Goal: Entertainment & Leisure: Browse casually

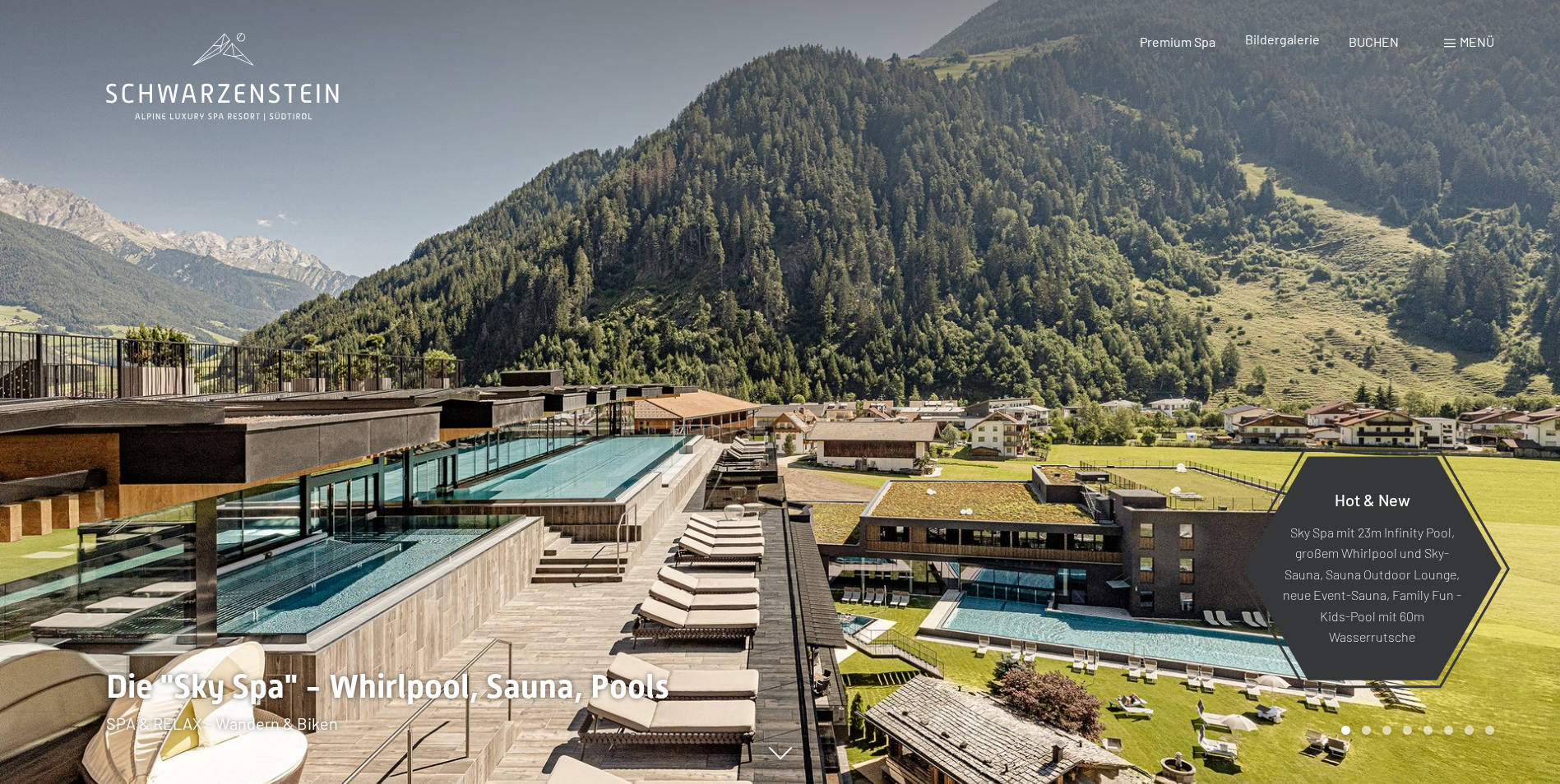
click at [1278, 41] on span "Bildergalerie" at bounding box center [1282, 39] width 75 height 16
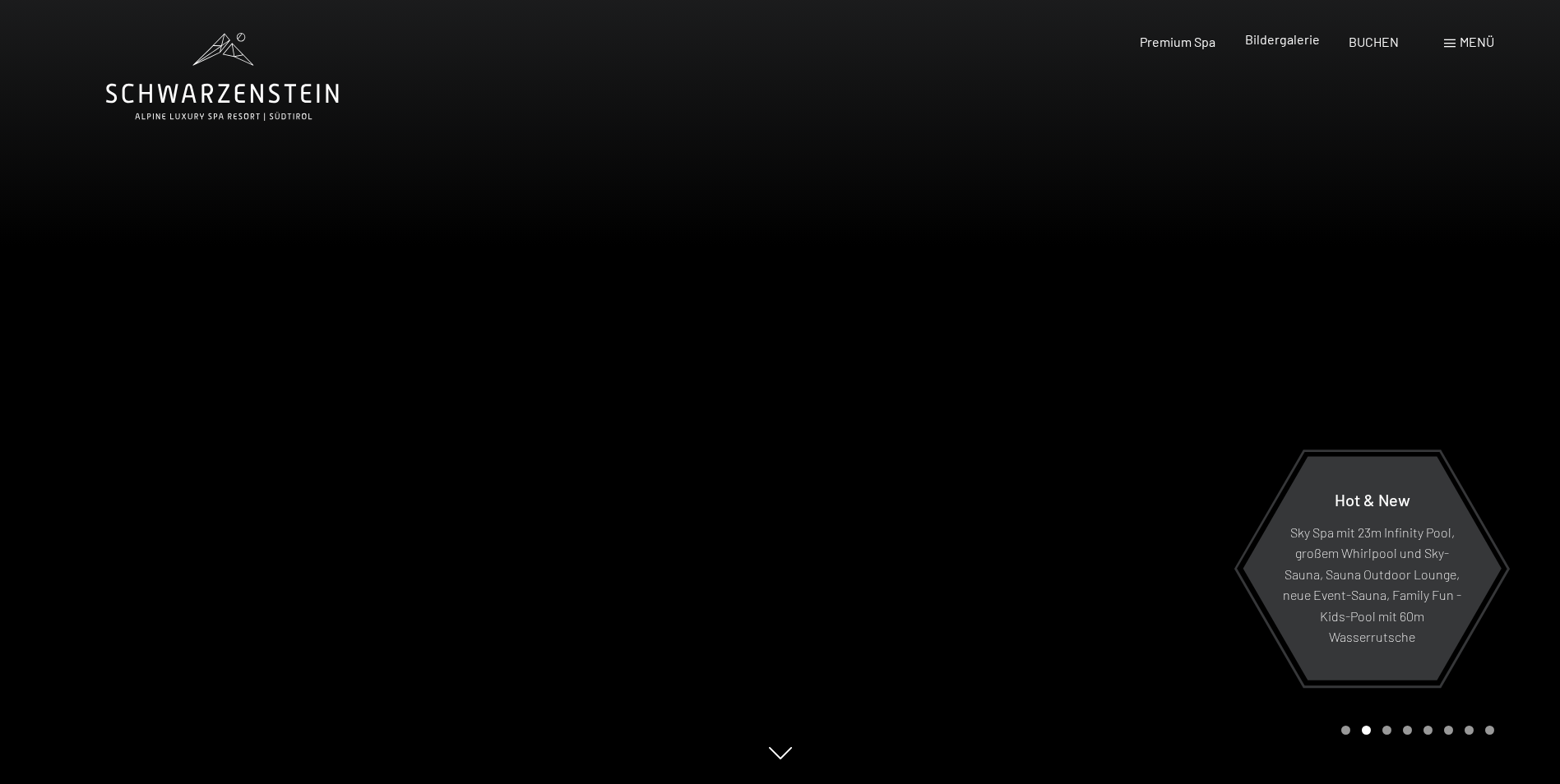
click at [1267, 40] on span "Bildergalerie" at bounding box center [1282, 39] width 75 height 16
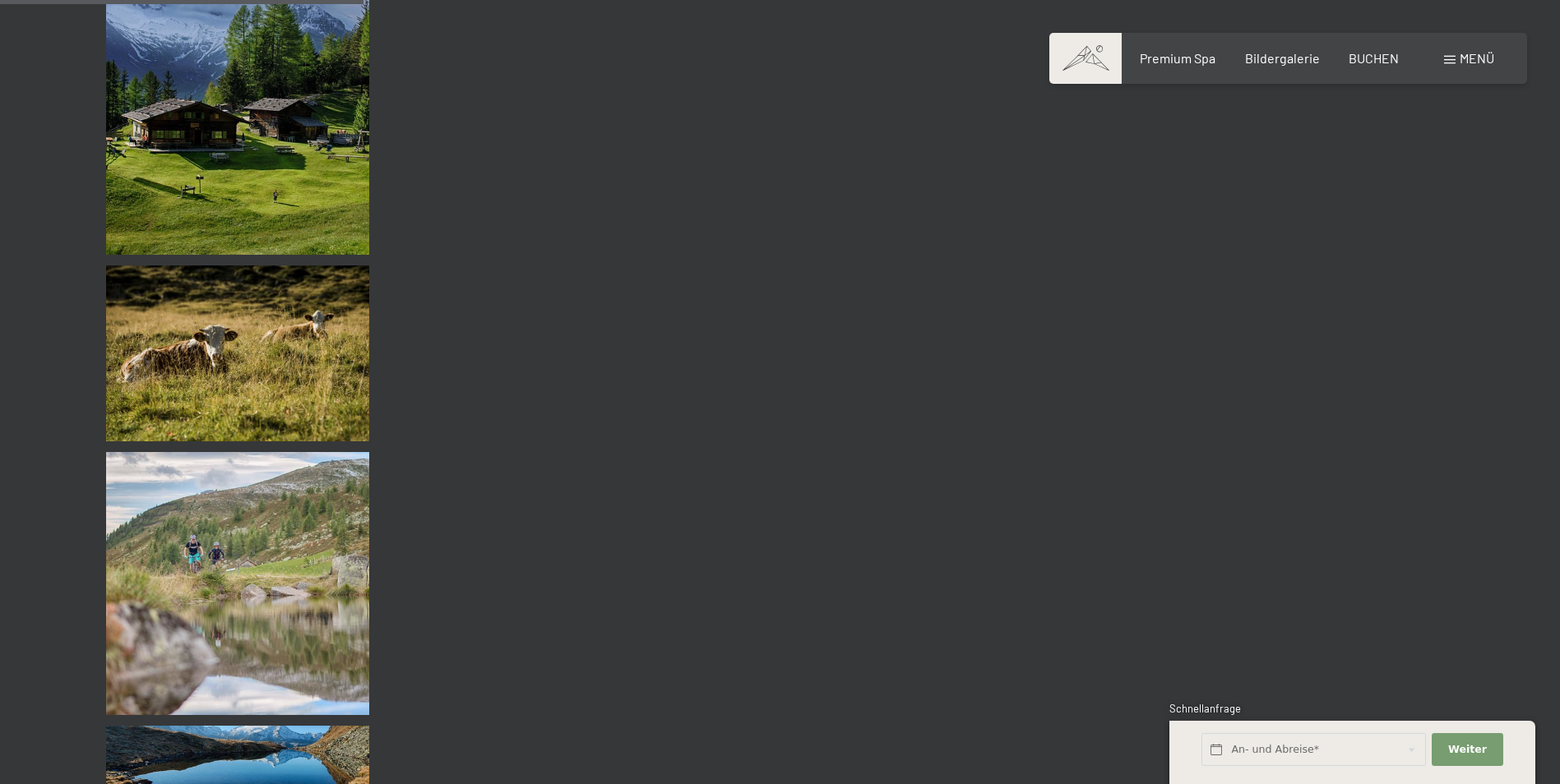
scroll to position [4880, 0]
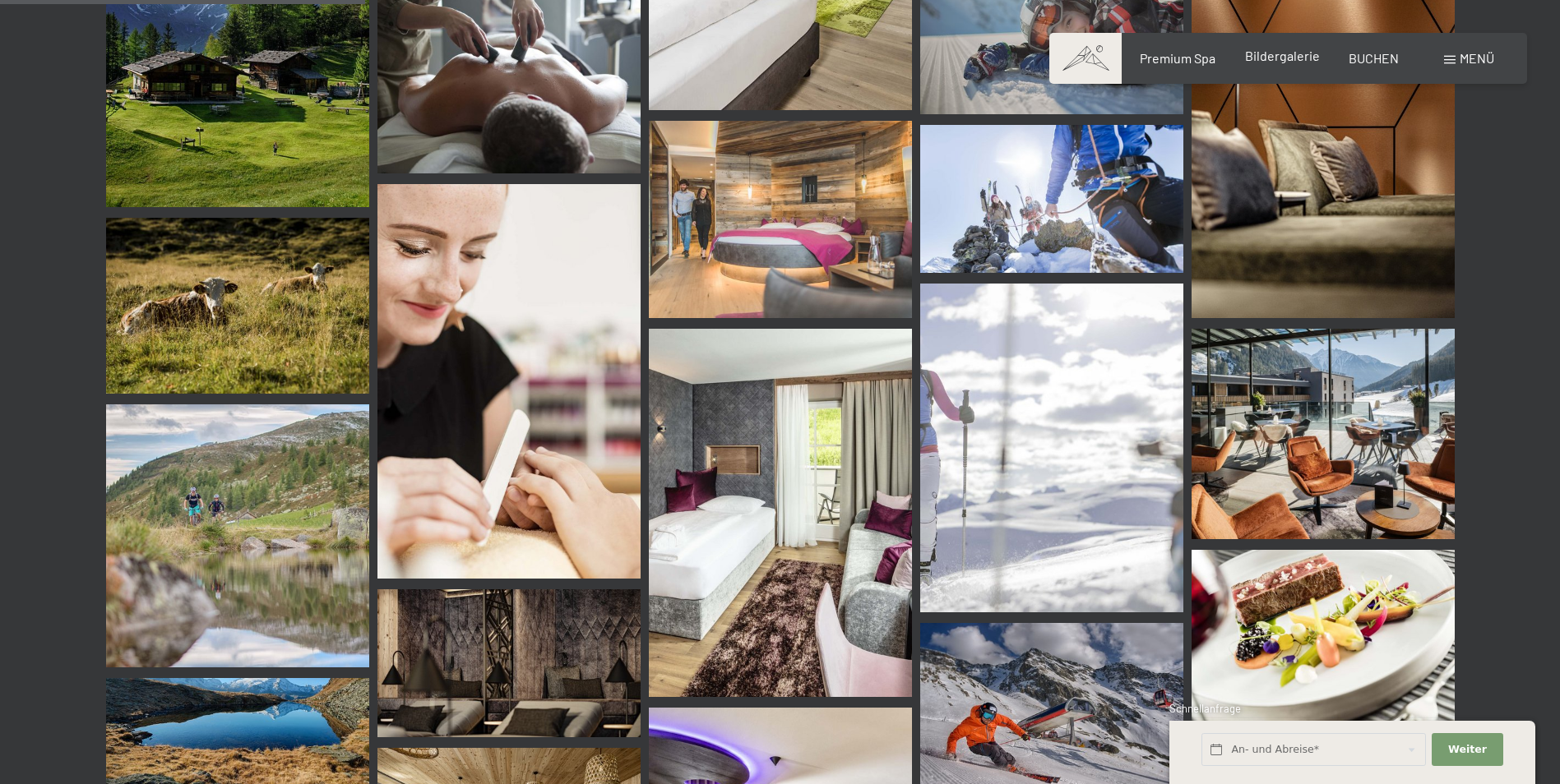
click at [1278, 54] on span "Bildergalerie" at bounding box center [1282, 56] width 75 height 16
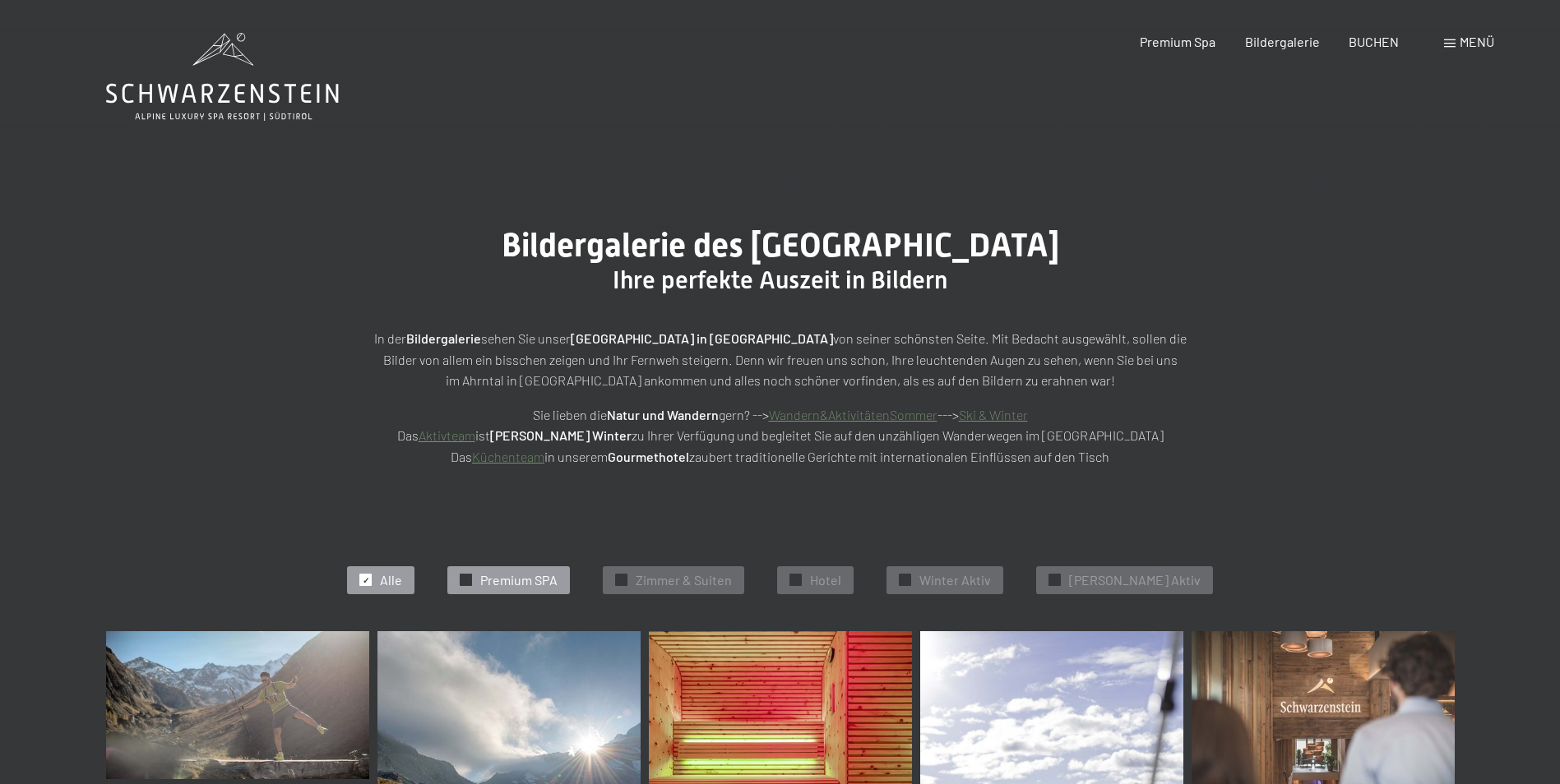
click at [542, 589] on div "✓ Premium SPA" at bounding box center [508, 579] width 123 height 28
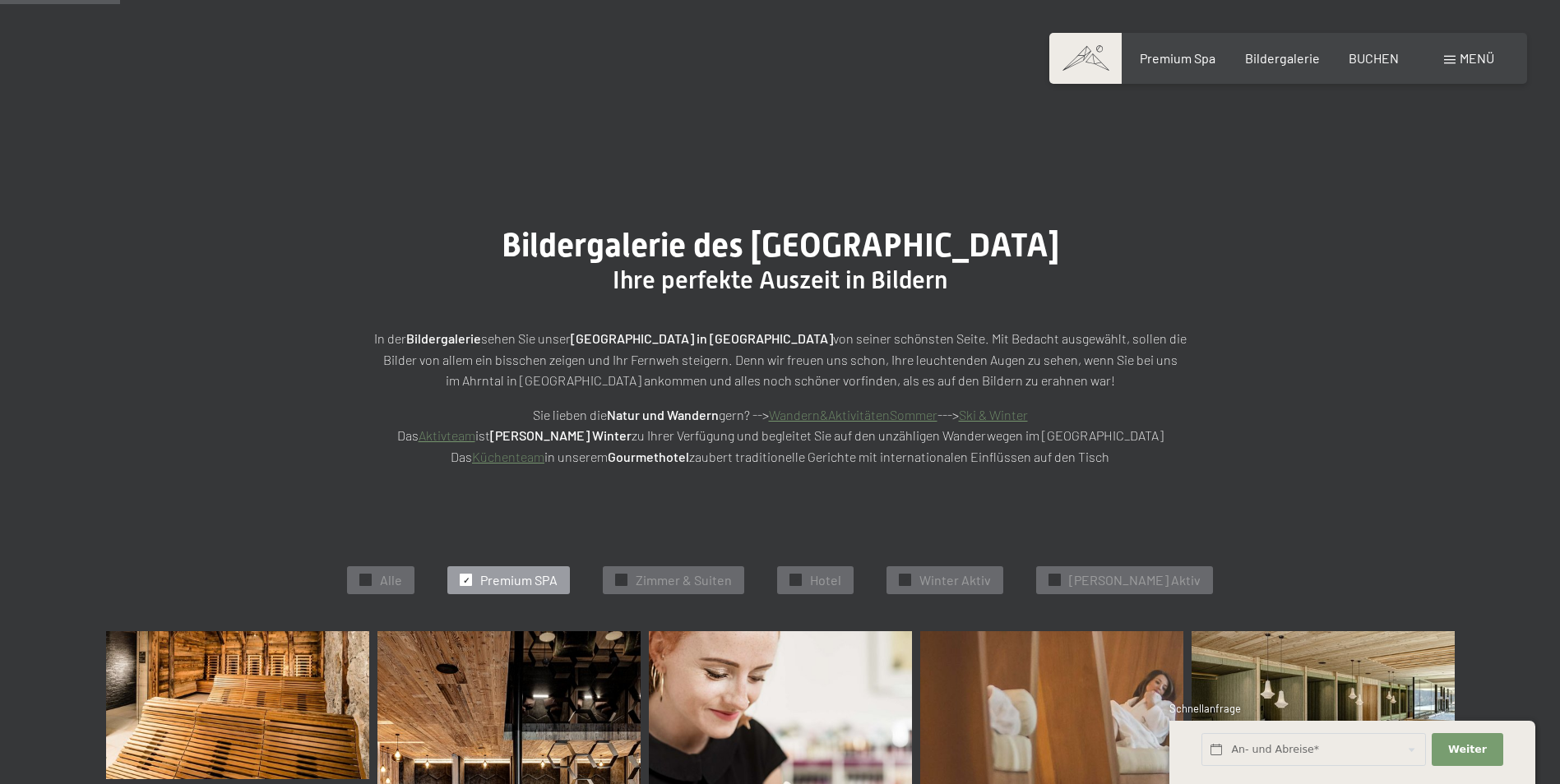
scroll to position [414, 0]
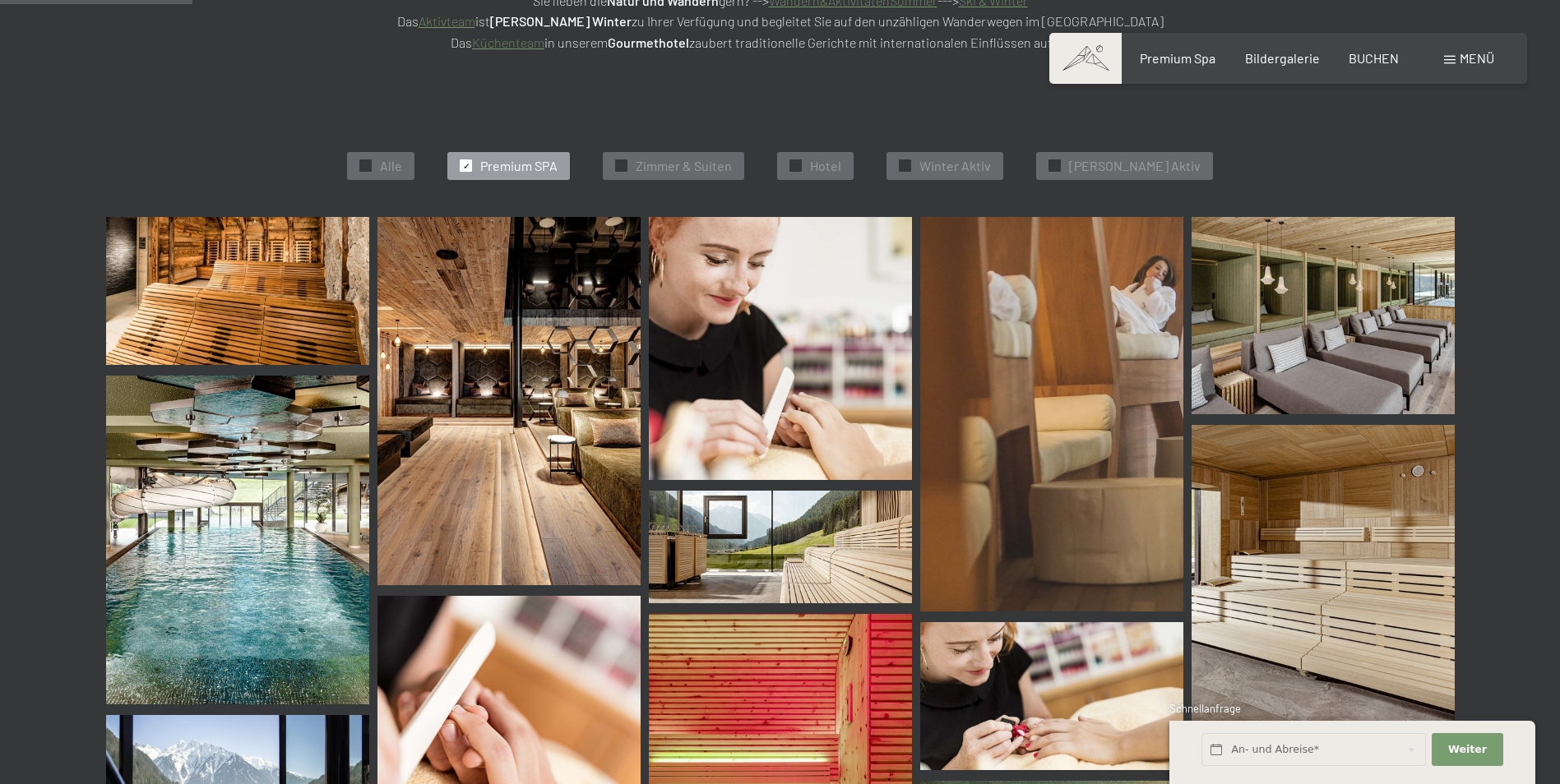
click at [253, 291] on img at bounding box center [238, 291] width 264 height 148
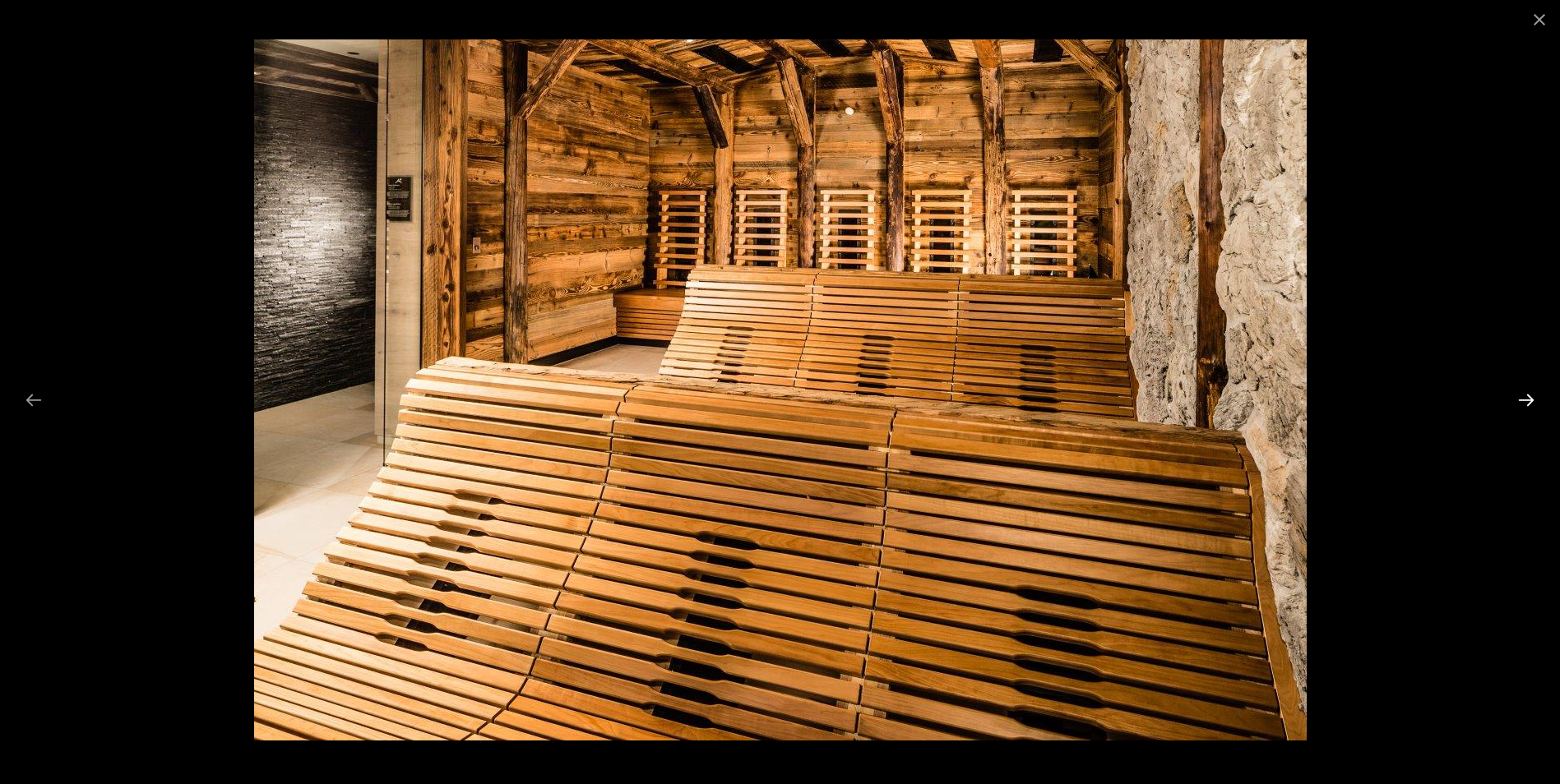
click at [1520, 399] on button "Next slide" at bounding box center [1526, 400] width 35 height 32
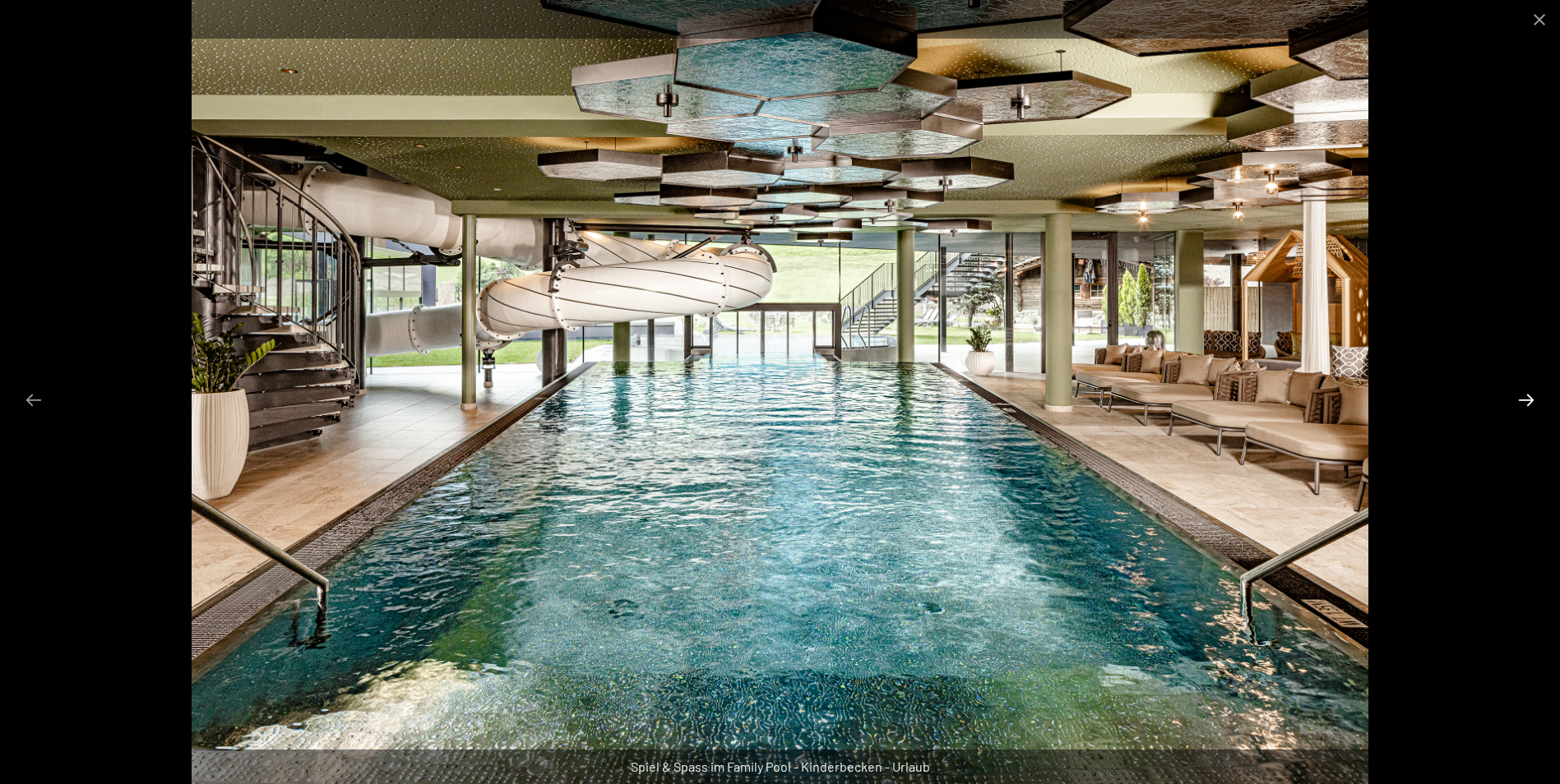
click at [1520, 399] on button "Next slide" at bounding box center [1526, 400] width 35 height 32
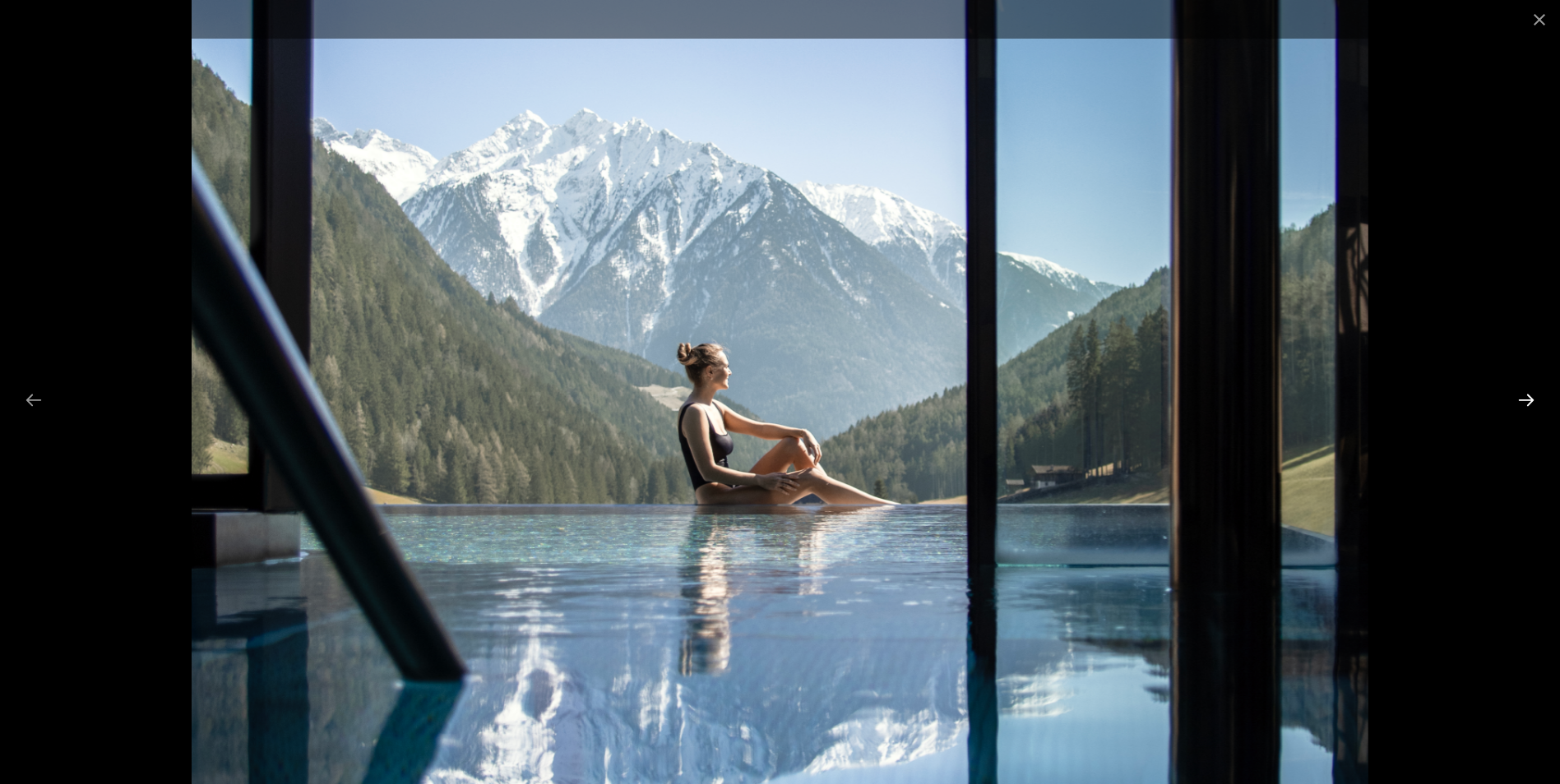
click at [1520, 399] on button "Next slide" at bounding box center [1526, 400] width 35 height 32
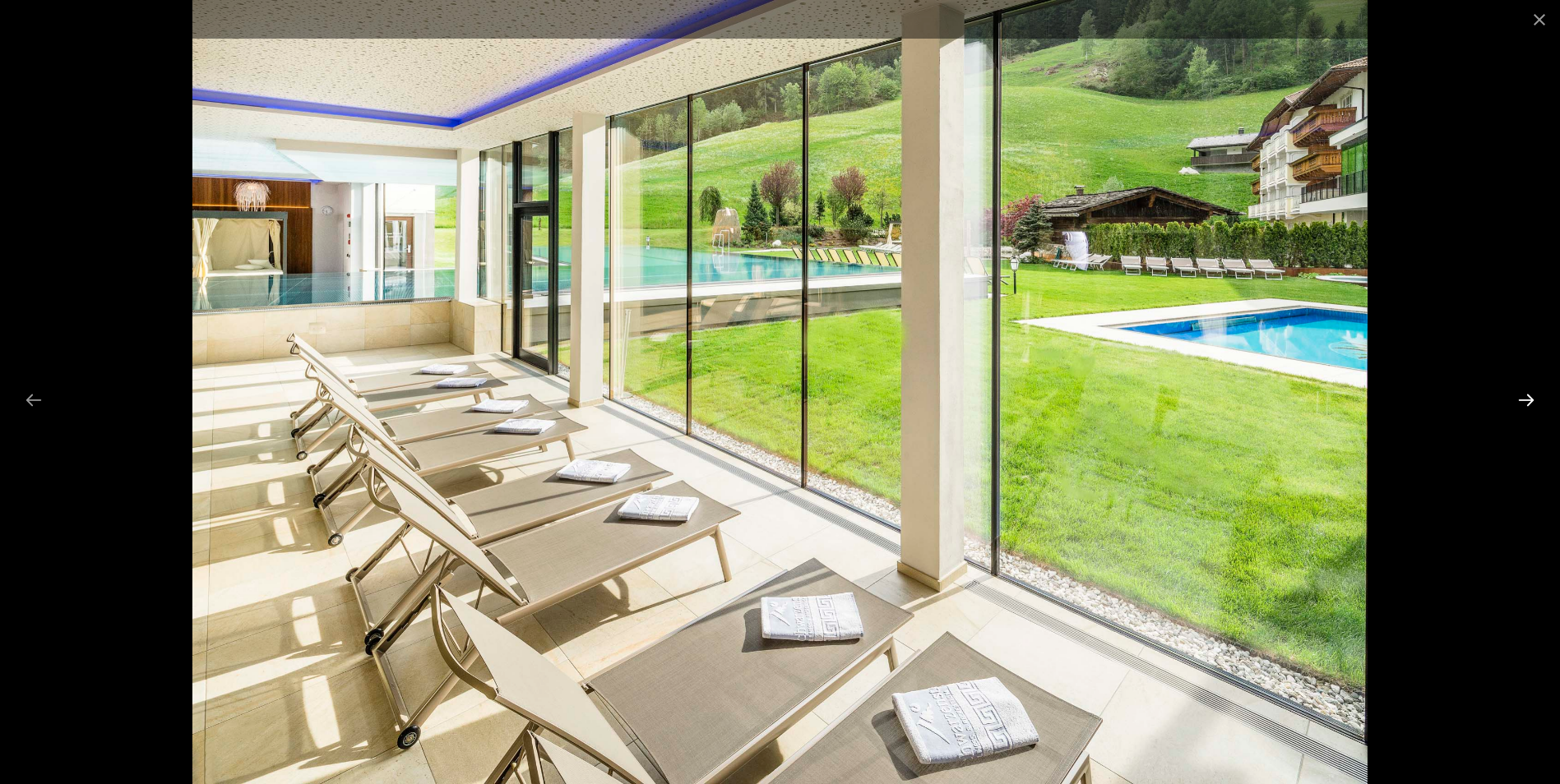
click at [1520, 399] on button "Next slide" at bounding box center [1526, 400] width 35 height 32
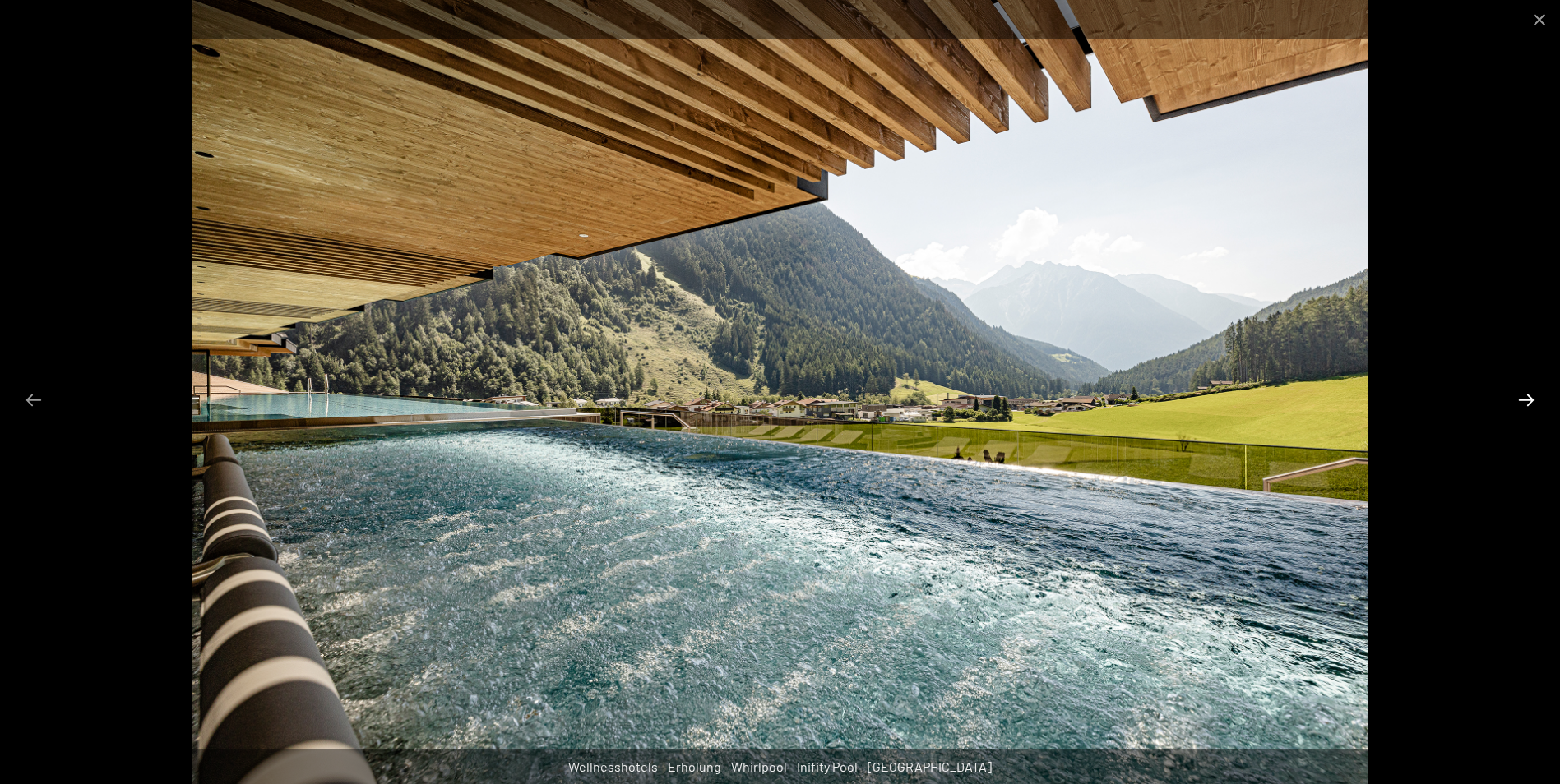
click at [1520, 399] on button "Next slide" at bounding box center [1526, 400] width 35 height 32
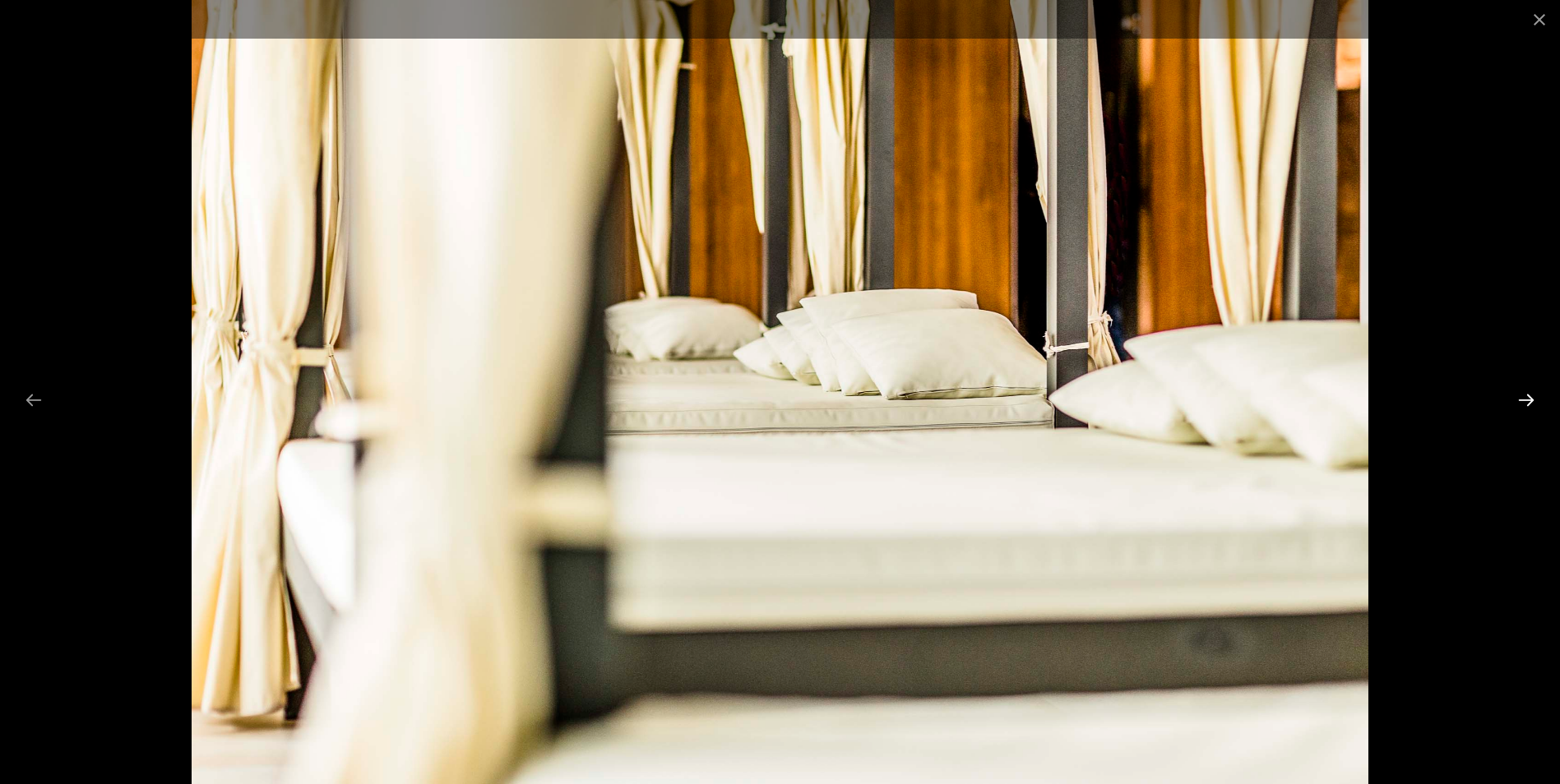
click at [1520, 399] on button "Next slide" at bounding box center [1526, 400] width 35 height 32
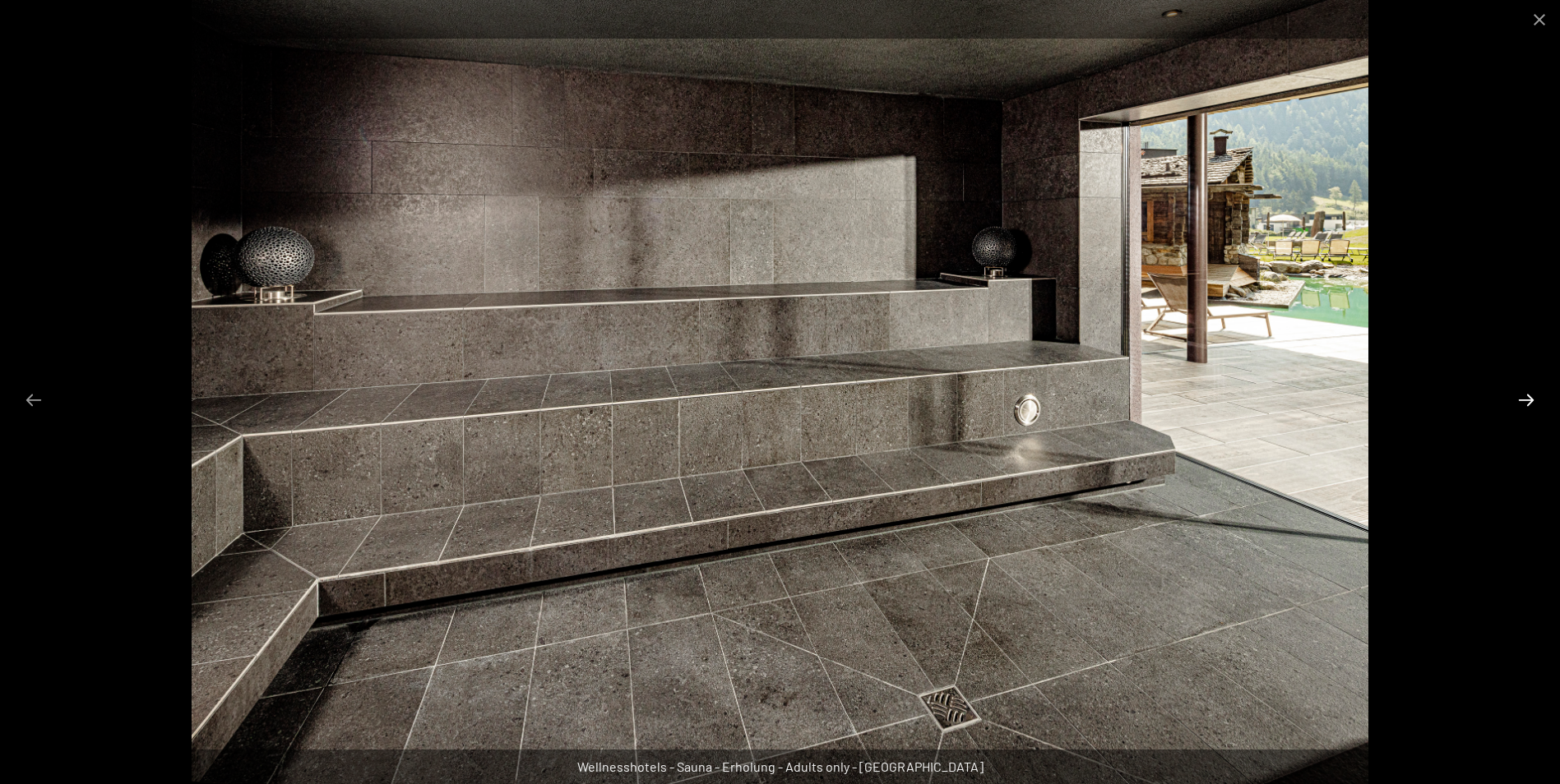
click at [1520, 399] on button "Next slide" at bounding box center [1526, 400] width 35 height 32
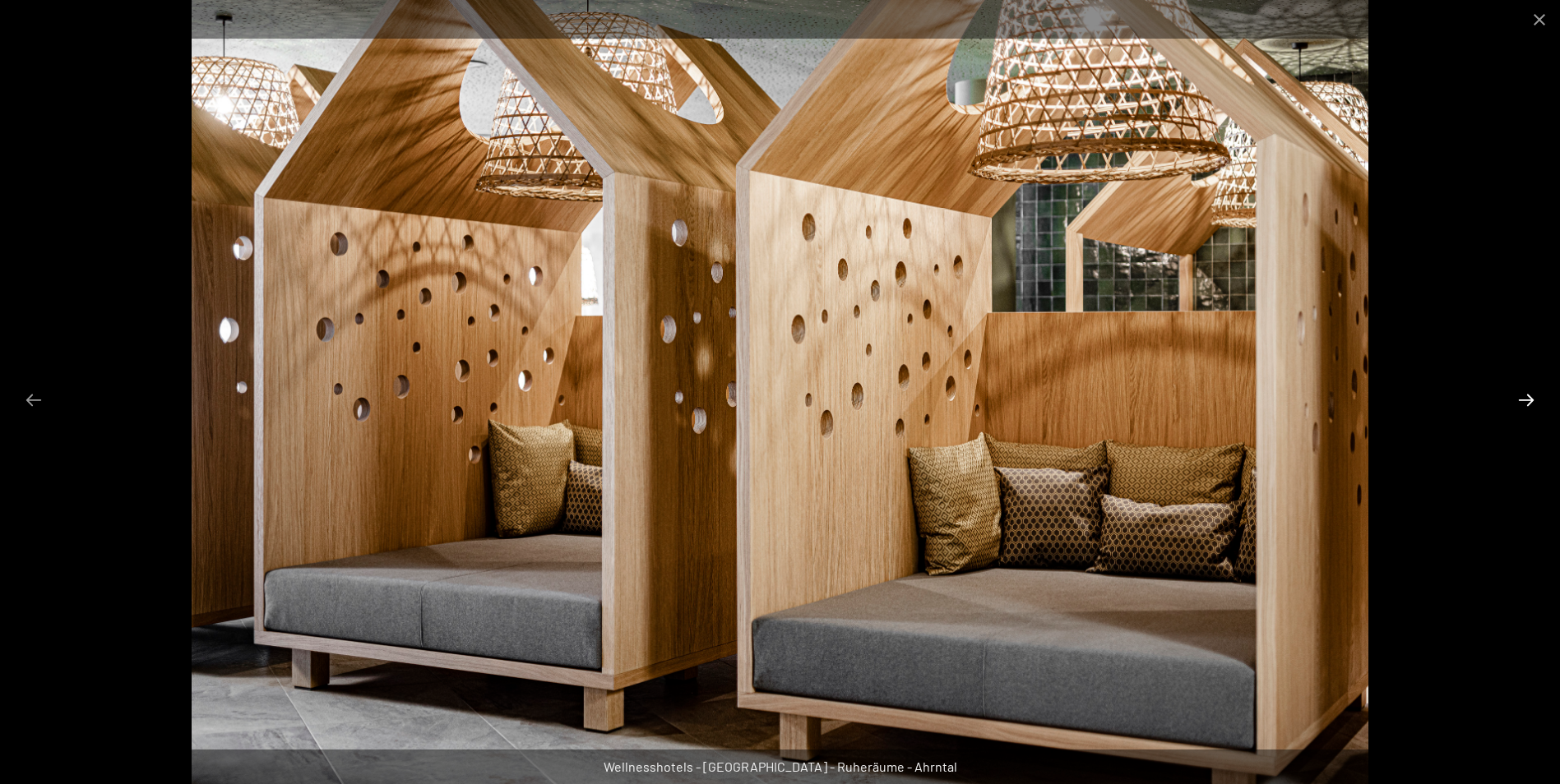
click at [1520, 399] on button "Next slide" at bounding box center [1526, 400] width 35 height 32
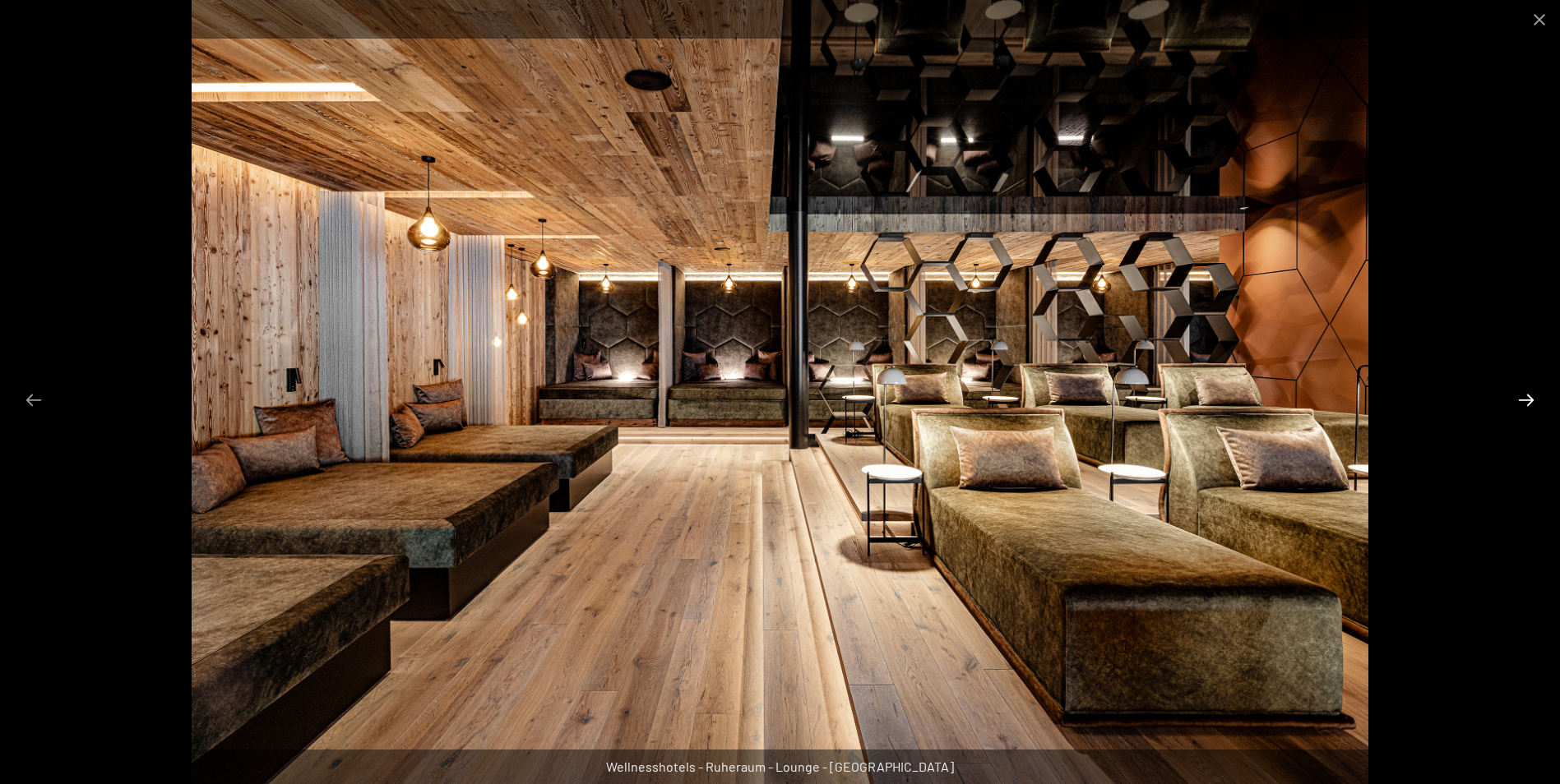
click at [1520, 399] on button "Next slide" at bounding box center [1526, 400] width 35 height 32
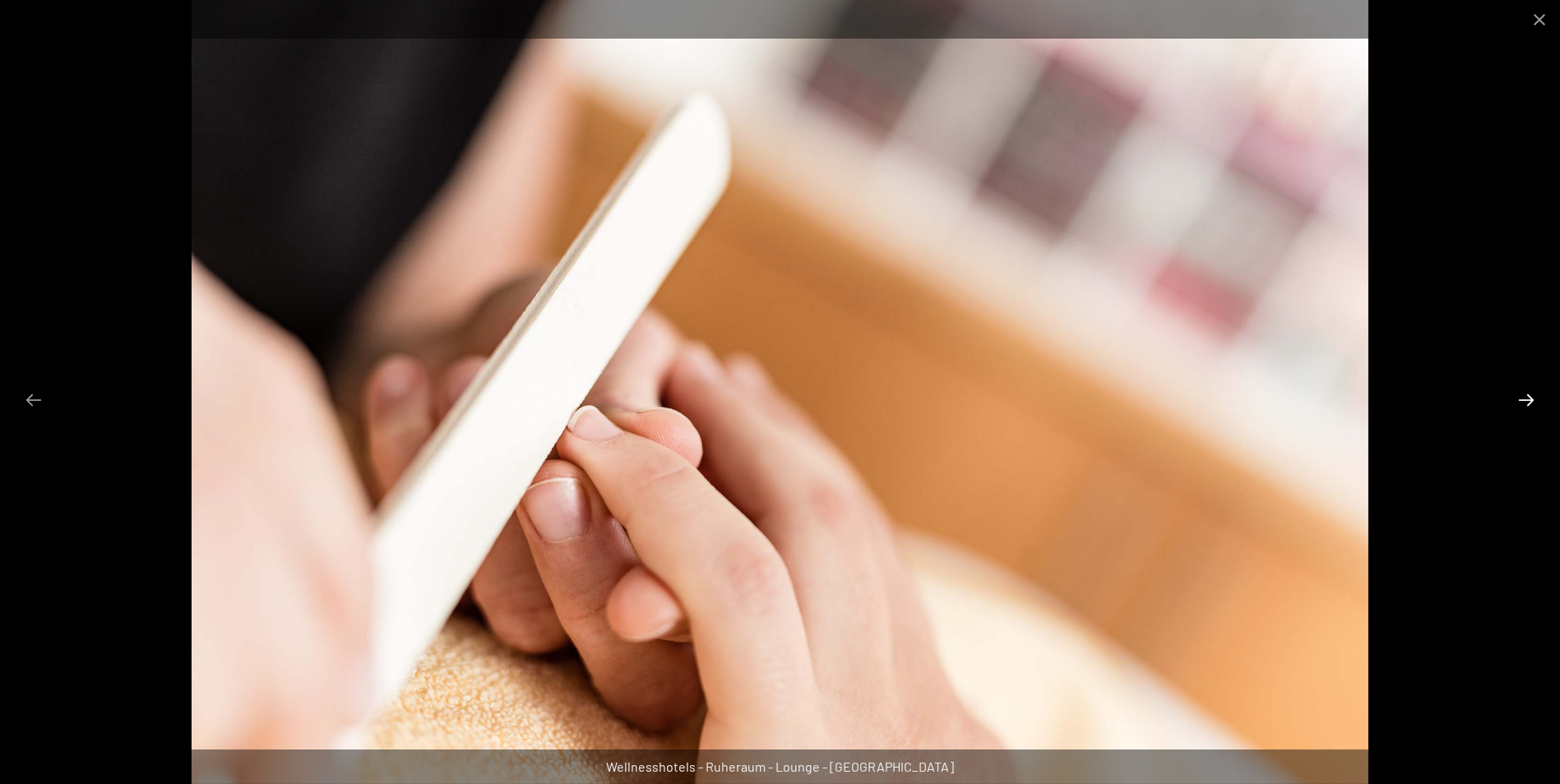
click at [1520, 399] on button "Next slide" at bounding box center [1526, 400] width 35 height 32
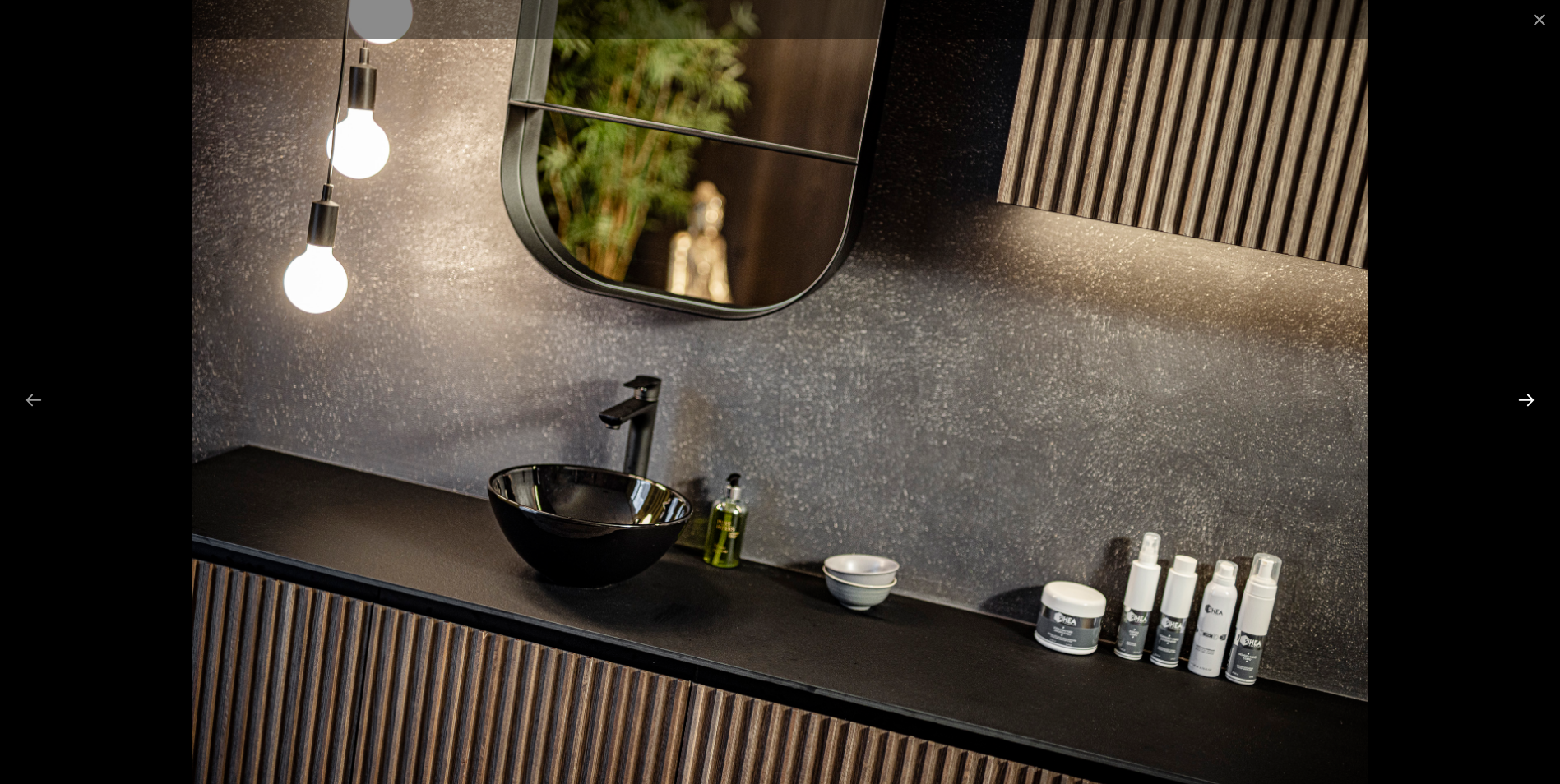
click at [1520, 399] on button "Next slide" at bounding box center [1526, 400] width 35 height 32
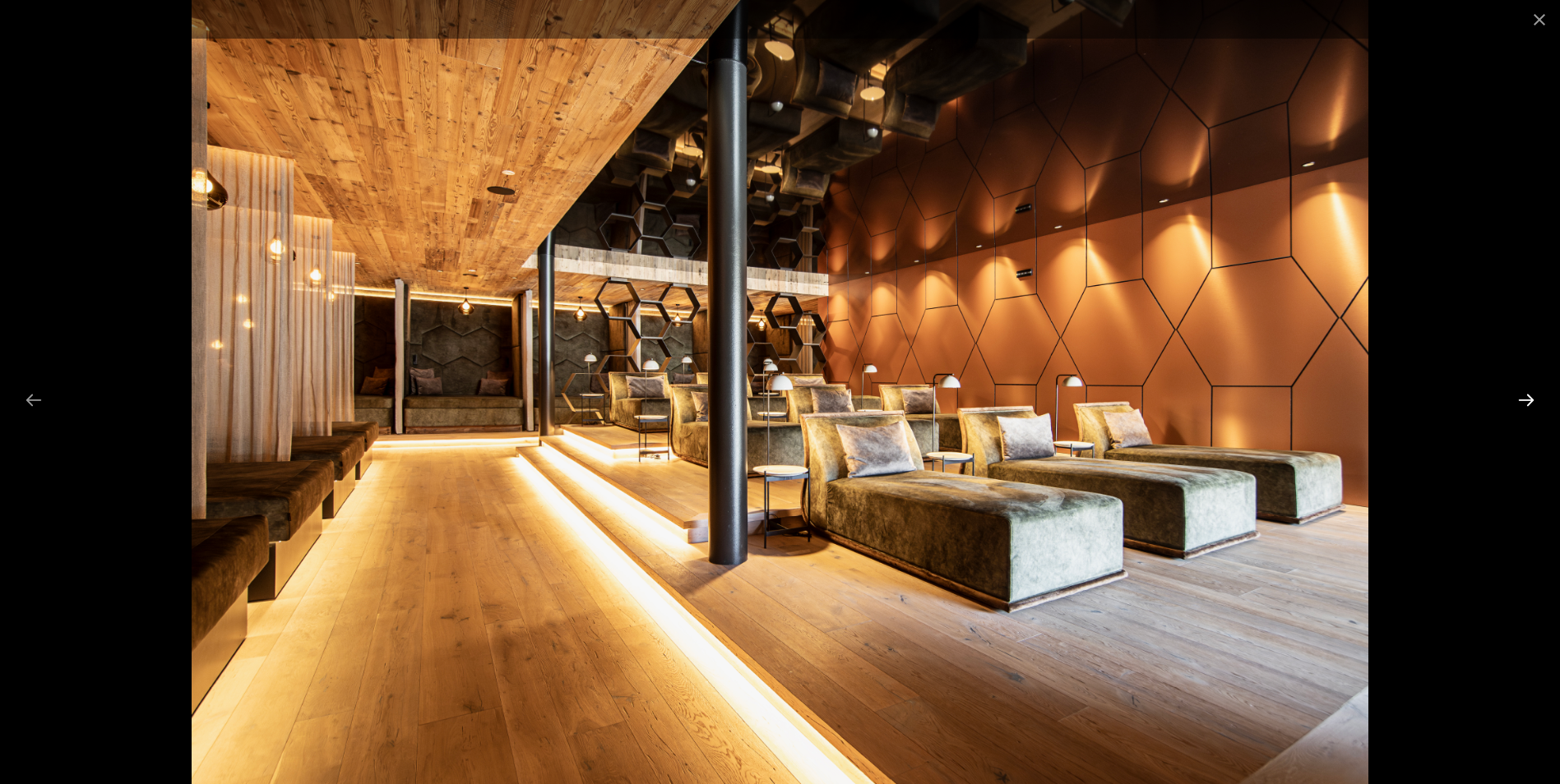
click at [1520, 399] on button "Next slide" at bounding box center [1526, 400] width 35 height 32
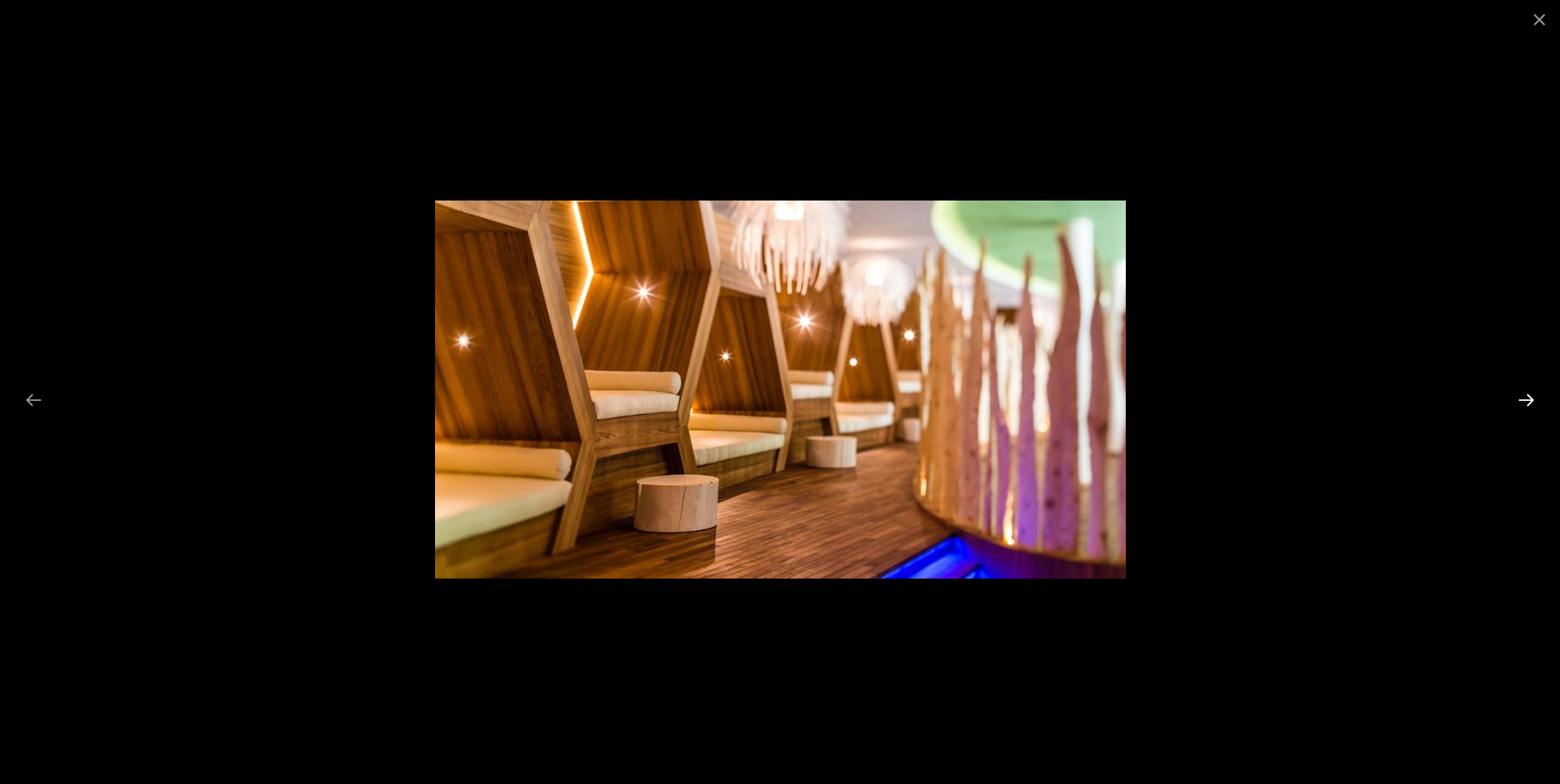
click at [1531, 396] on button "Next slide" at bounding box center [1526, 400] width 35 height 32
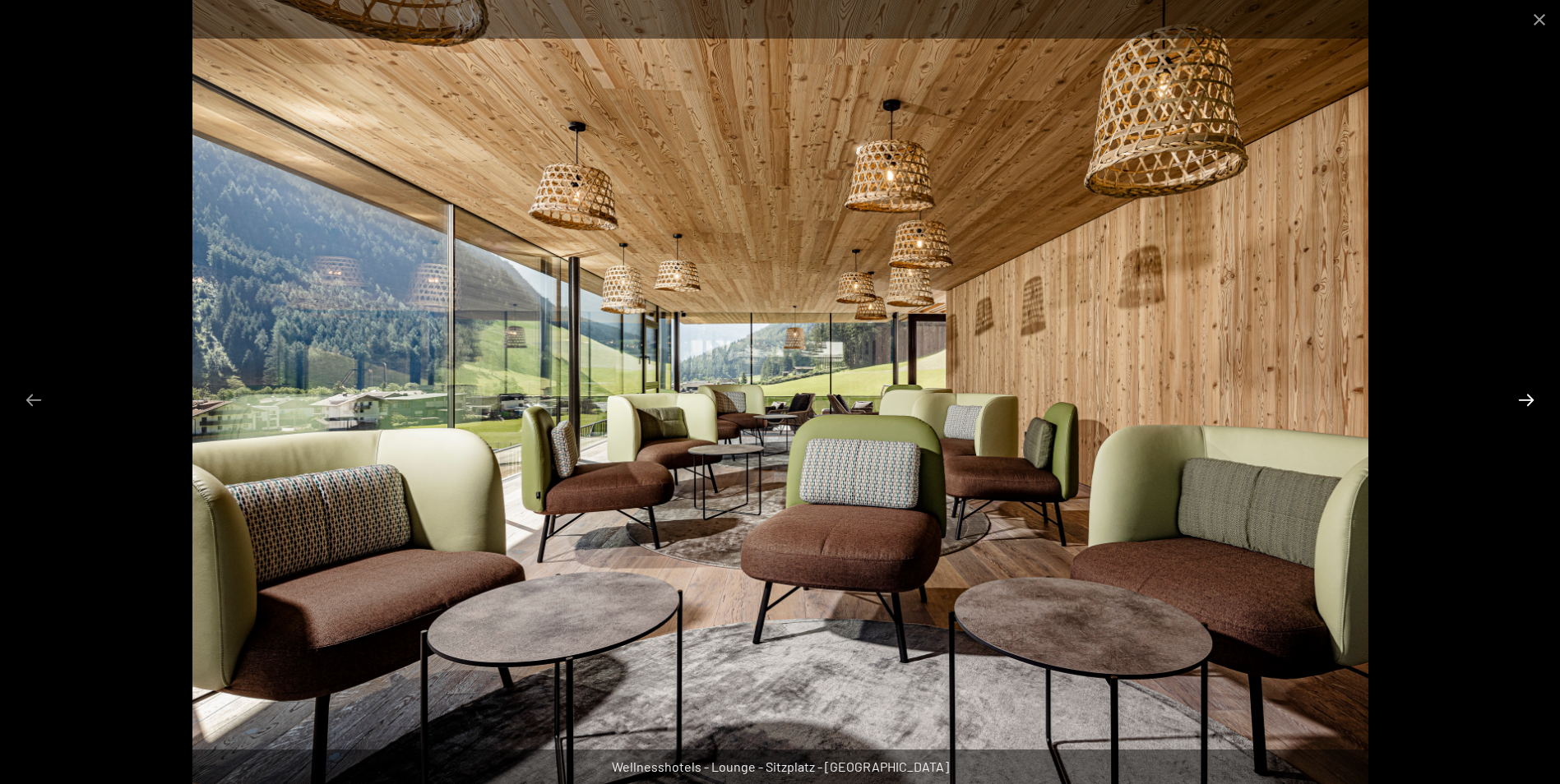
click at [1531, 396] on button "Next slide" at bounding box center [1526, 400] width 35 height 32
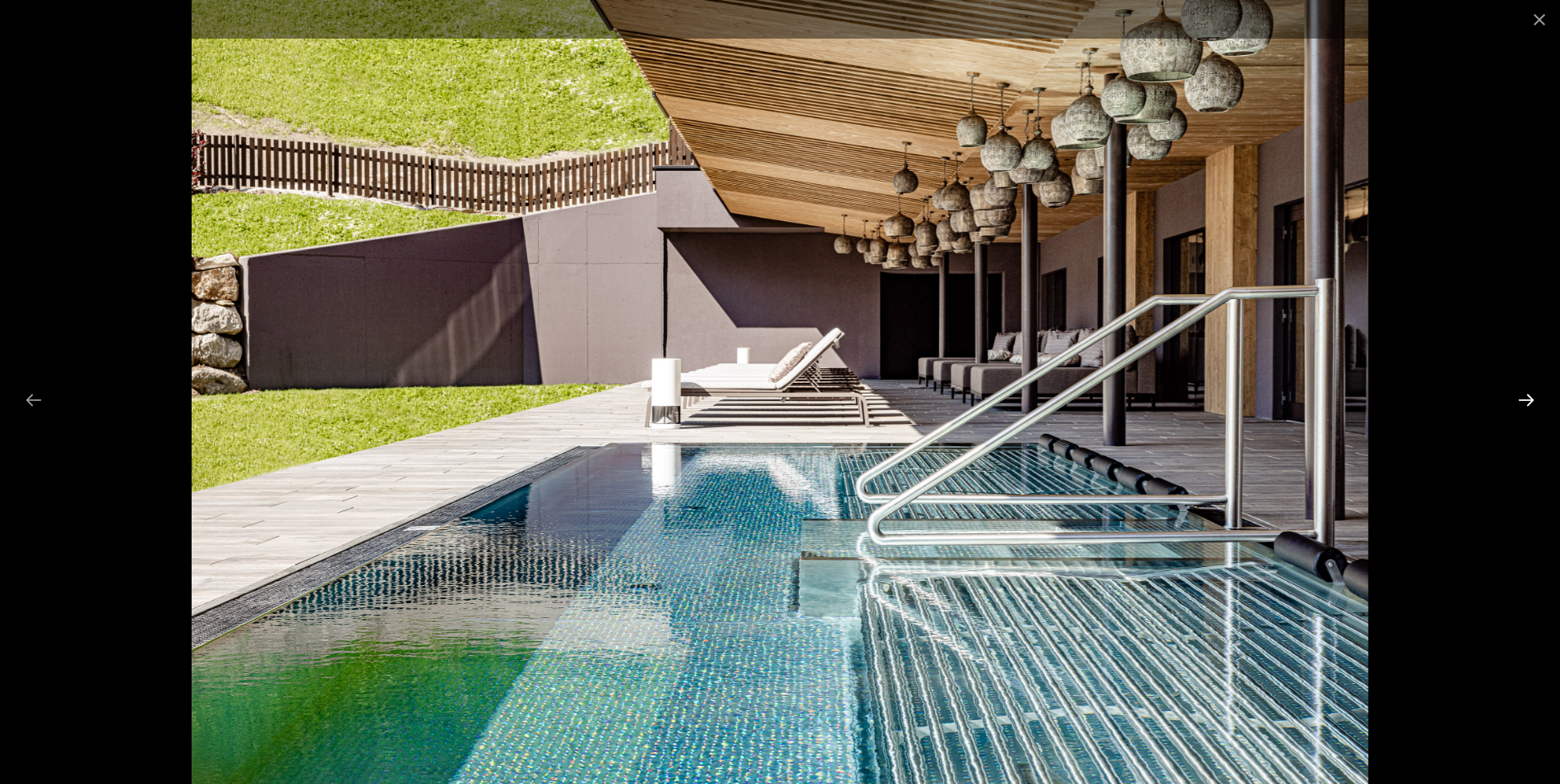
click at [1531, 396] on button "Next slide" at bounding box center [1526, 400] width 35 height 32
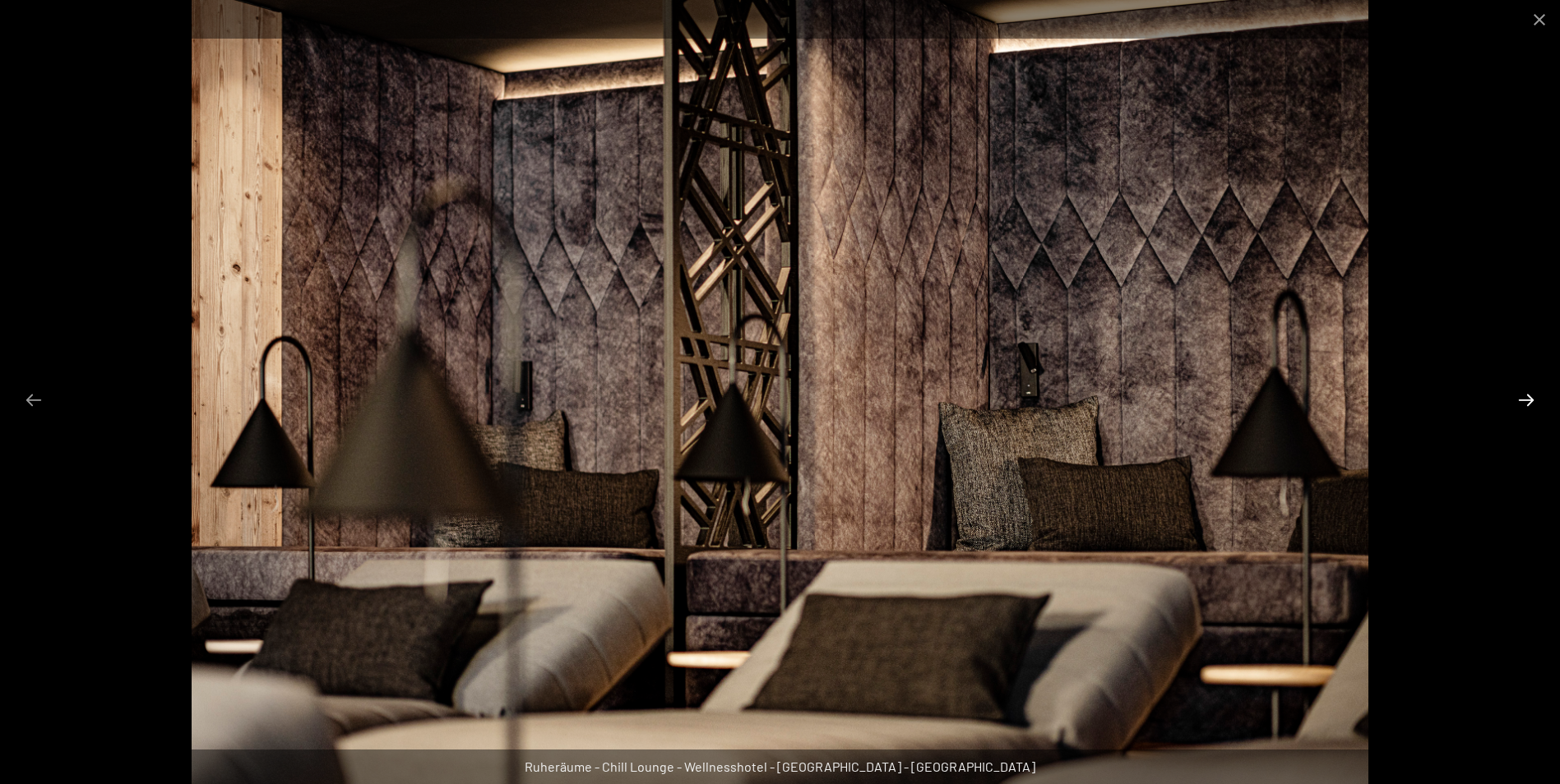
click at [1531, 396] on button "Next slide" at bounding box center [1526, 400] width 35 height 32
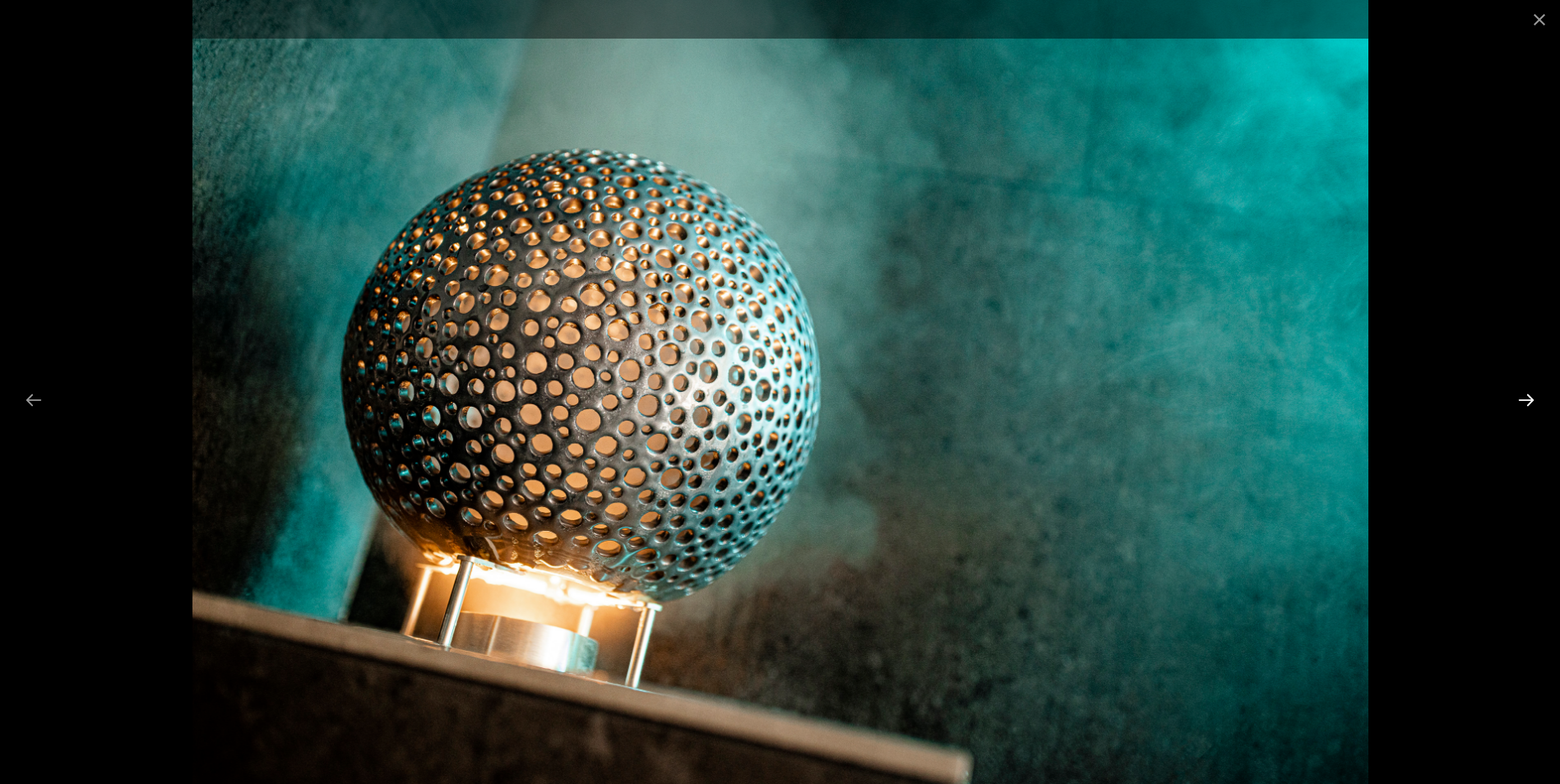
click at [1531, 396] on button "Next slide" at bounding box center [1526, 400] width 35 height 32
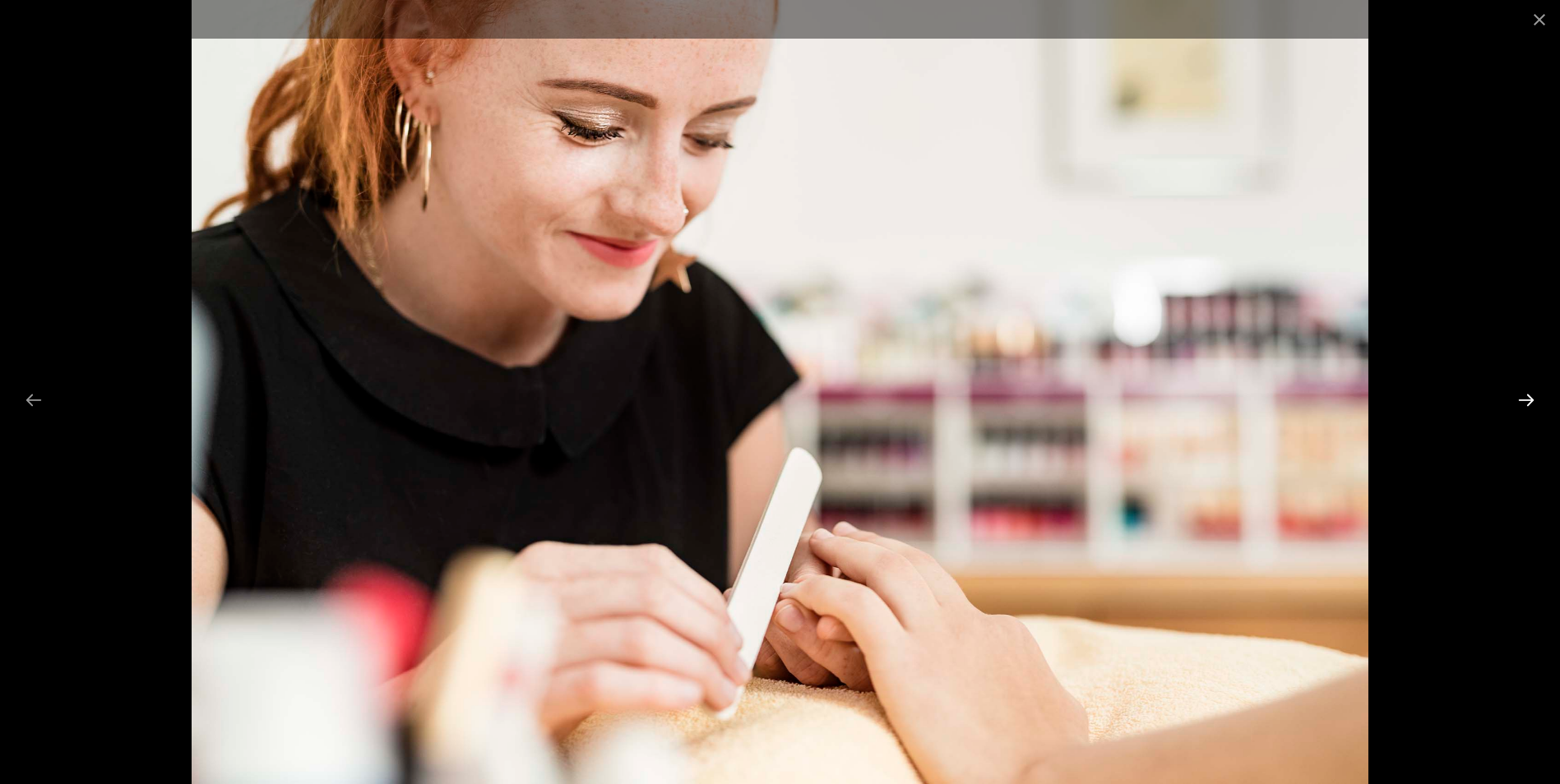
click at [1531, 396] on button "Next slide" at bounding box center [1526, 400] width 35 height 32
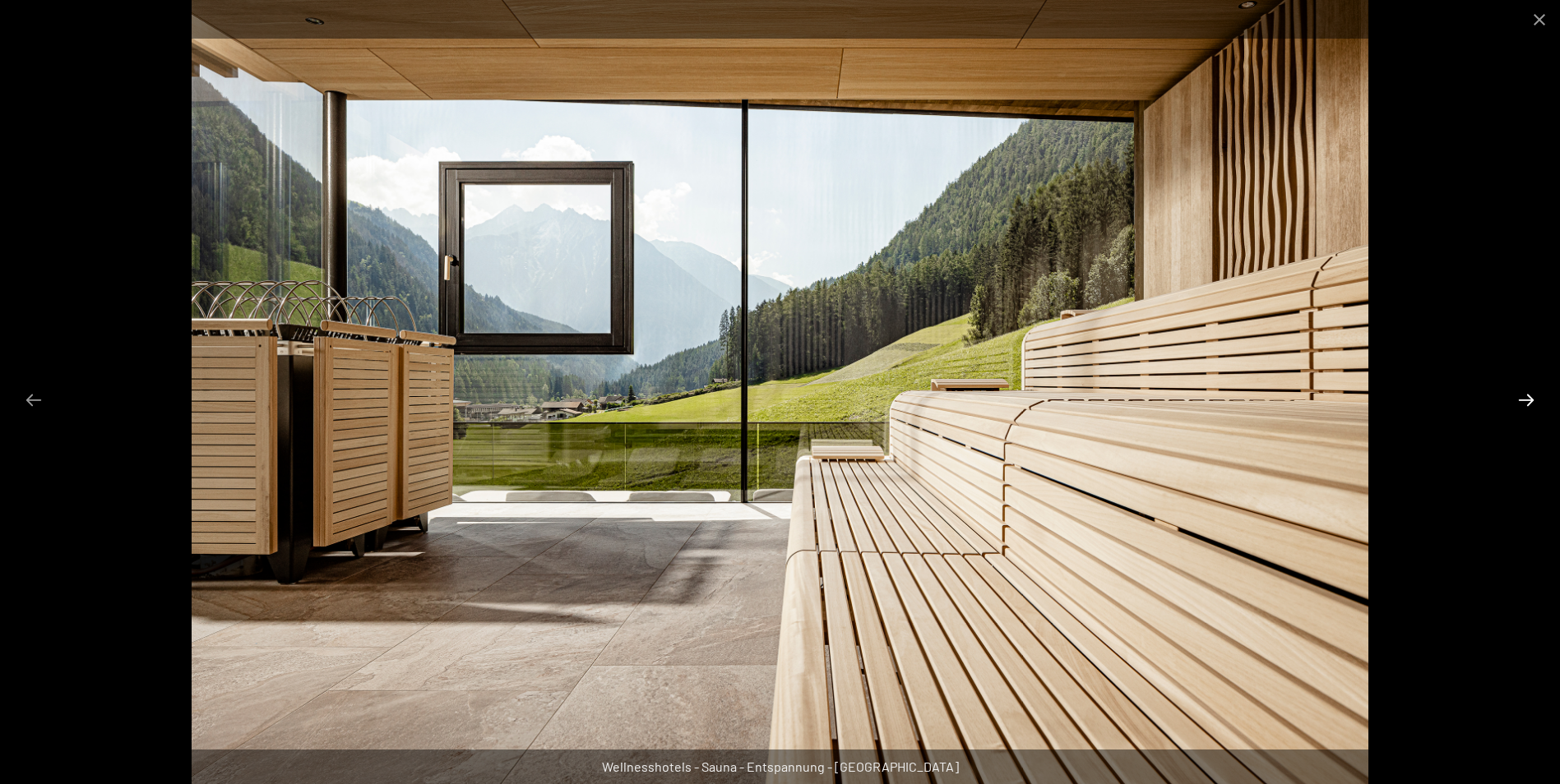
click at [1531, 396] on button "Next slide" at bounding box center [1526, 400] width 35 height 32
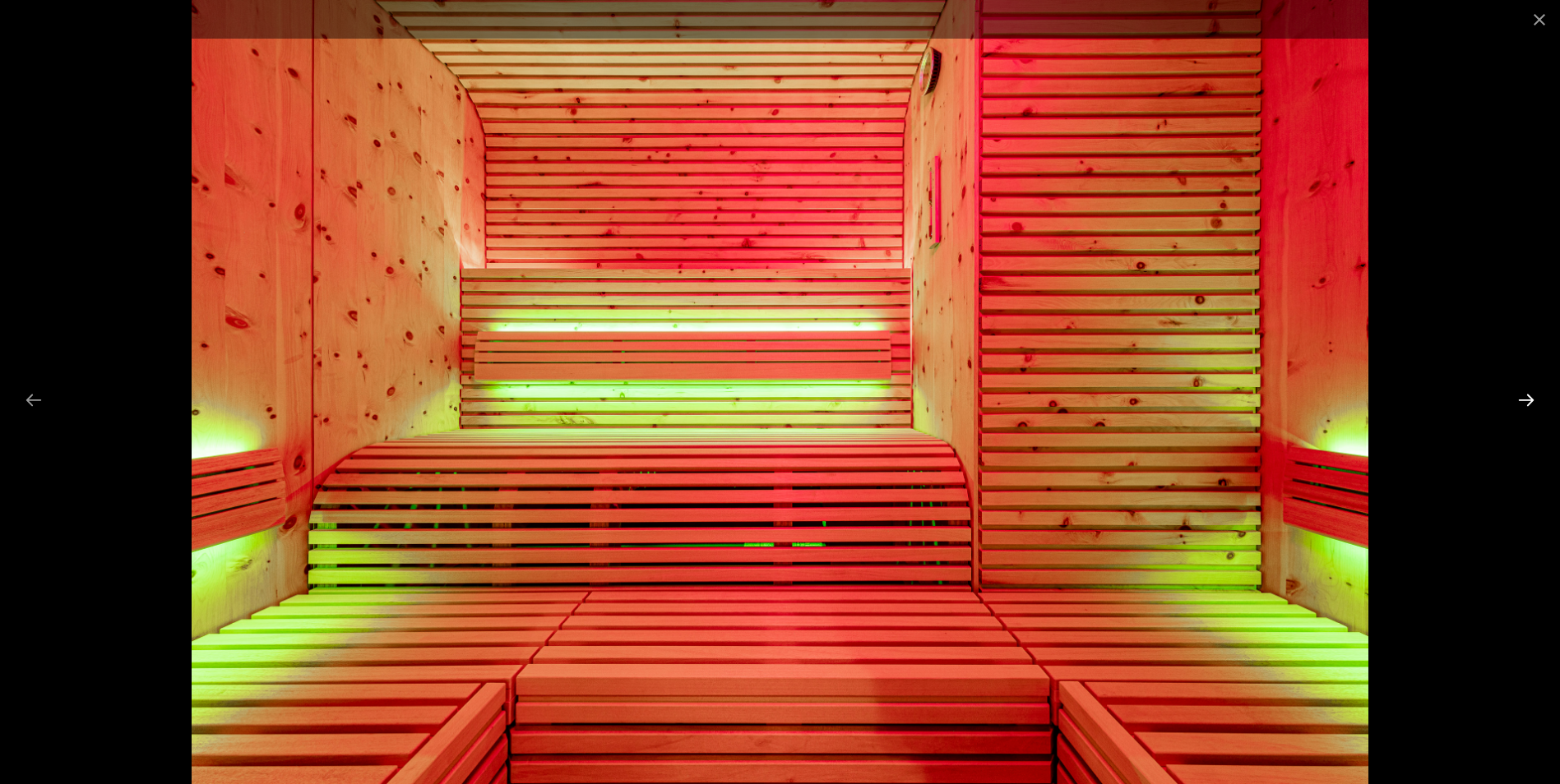
click at [1531, 396] on button "Next slide" at bounding box center [1526, 400] width 35 height 32
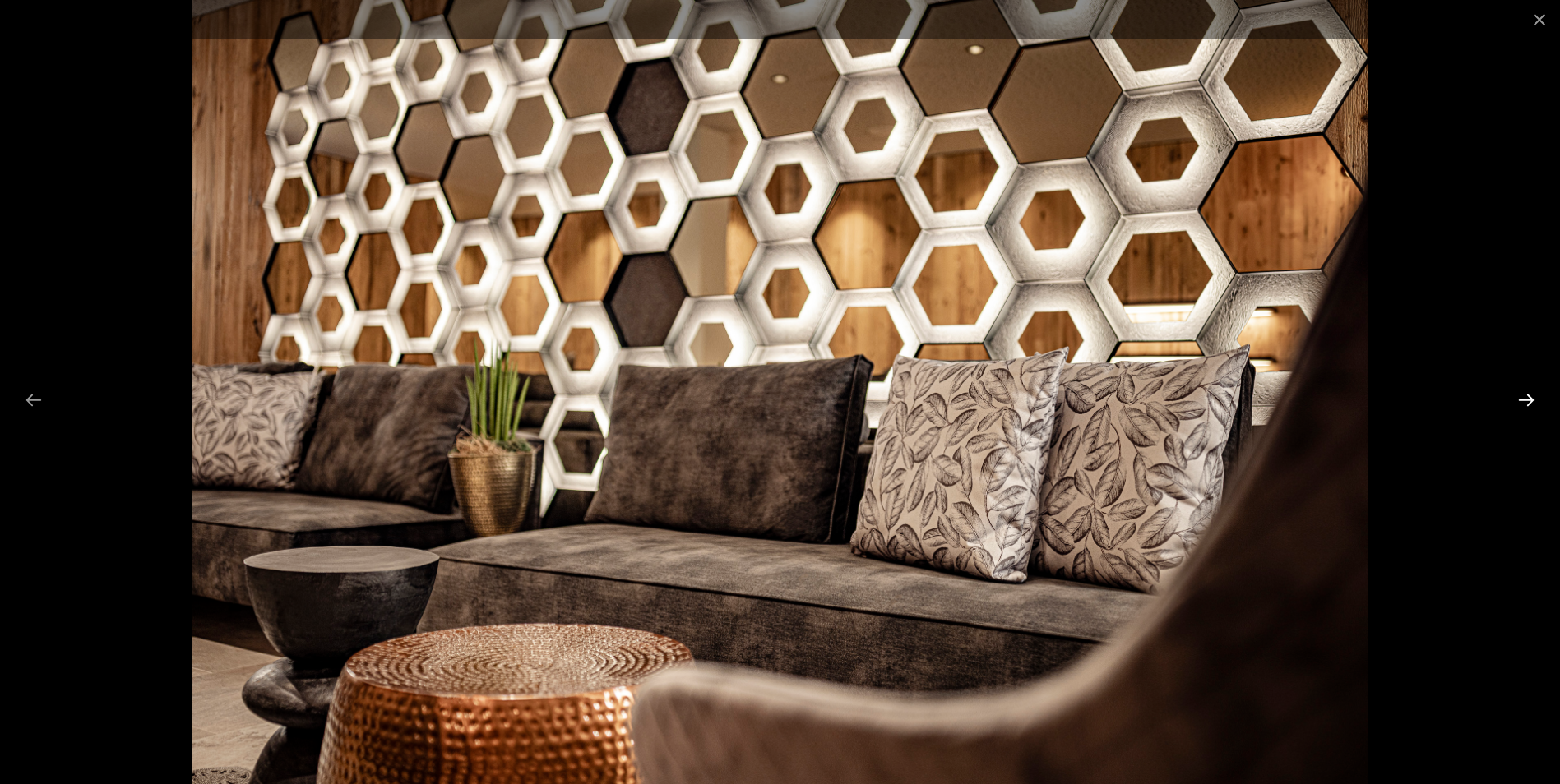
click at [1531, 396] on button "Next slide" at bounding box center [1526, 400] width 35 height 32
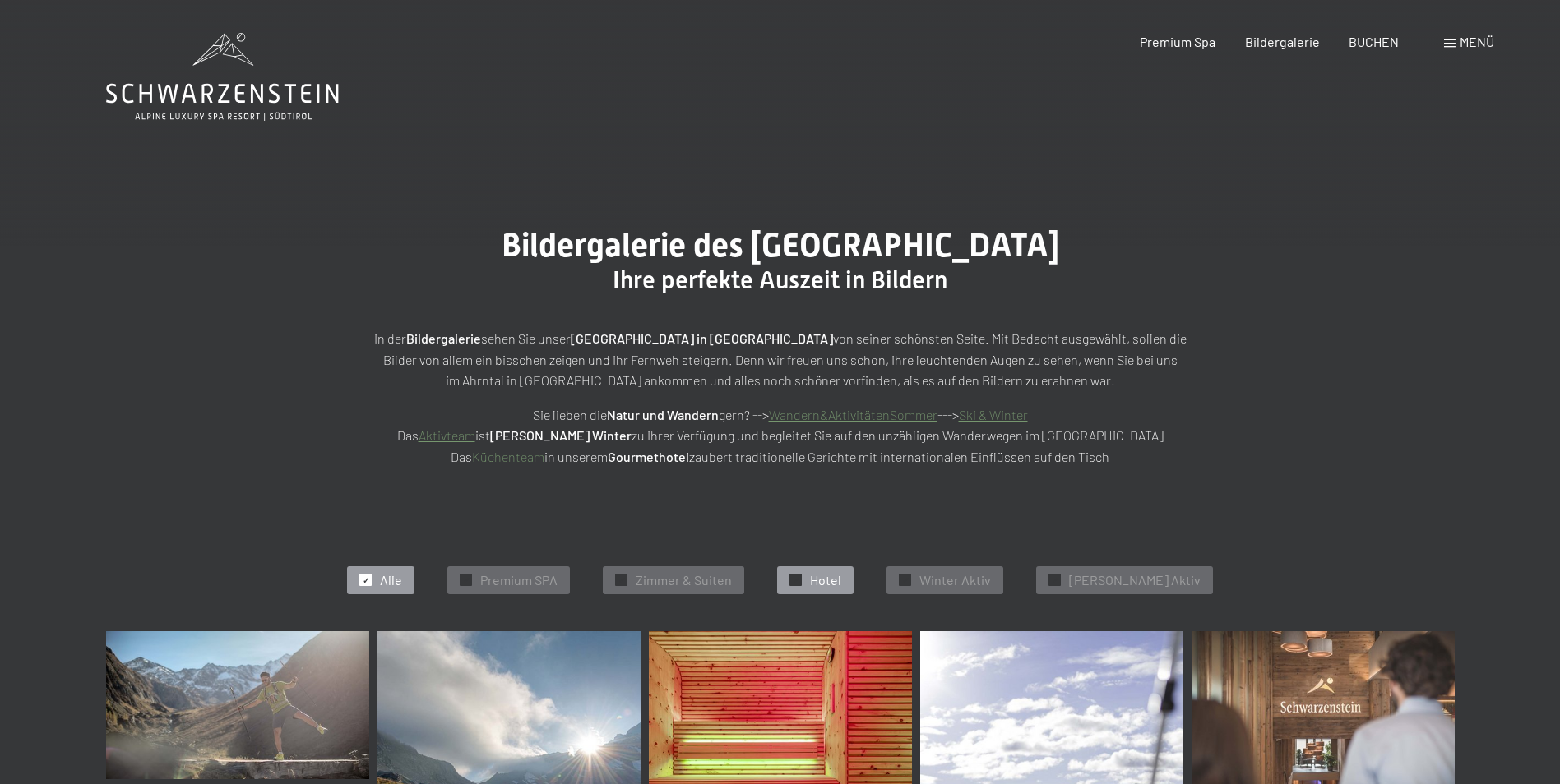
click at [841, 584] on span "Hotel" at bounding box center [825, 580] width 31 height 18
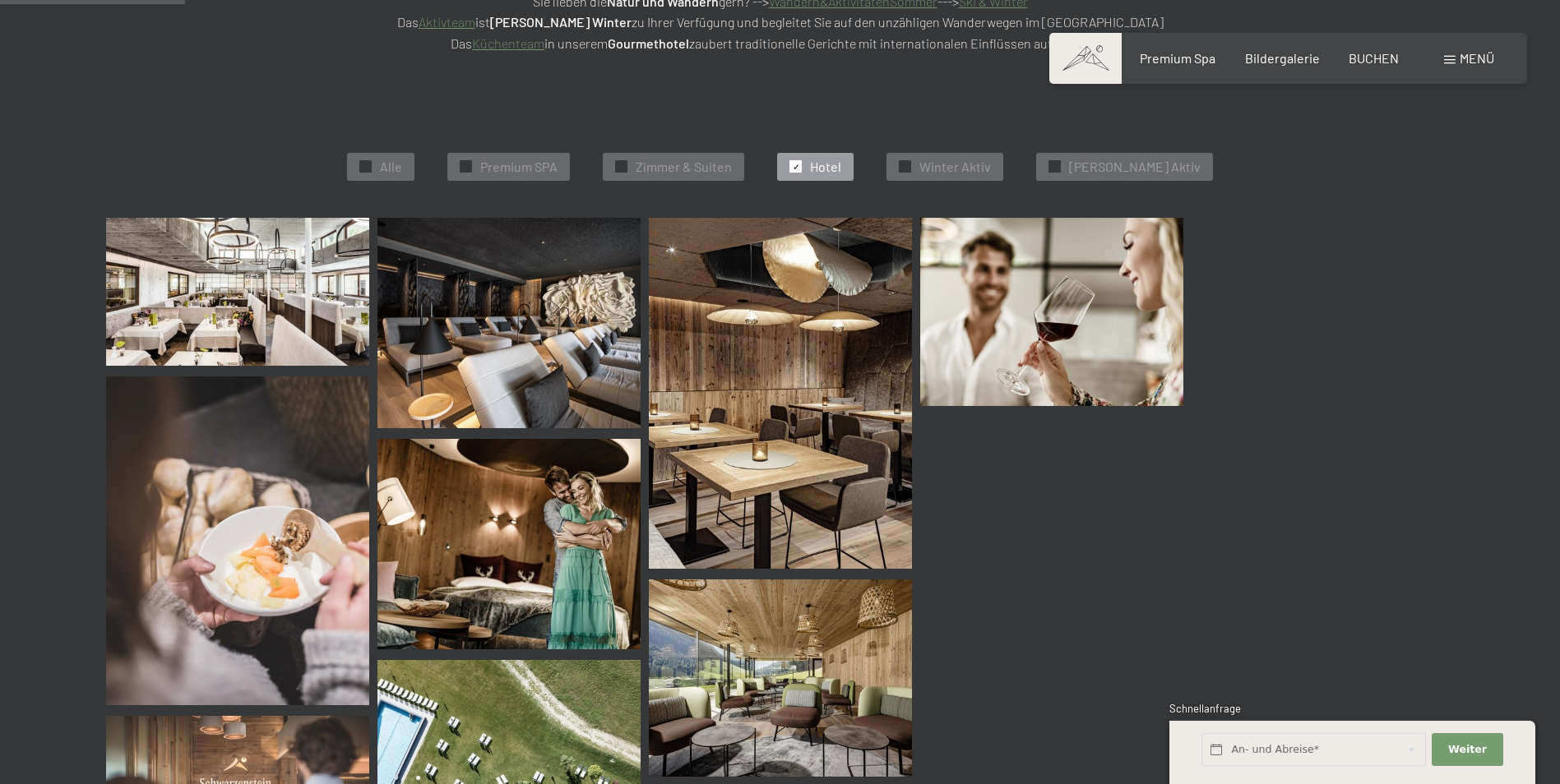
scroll to position [414, 0]
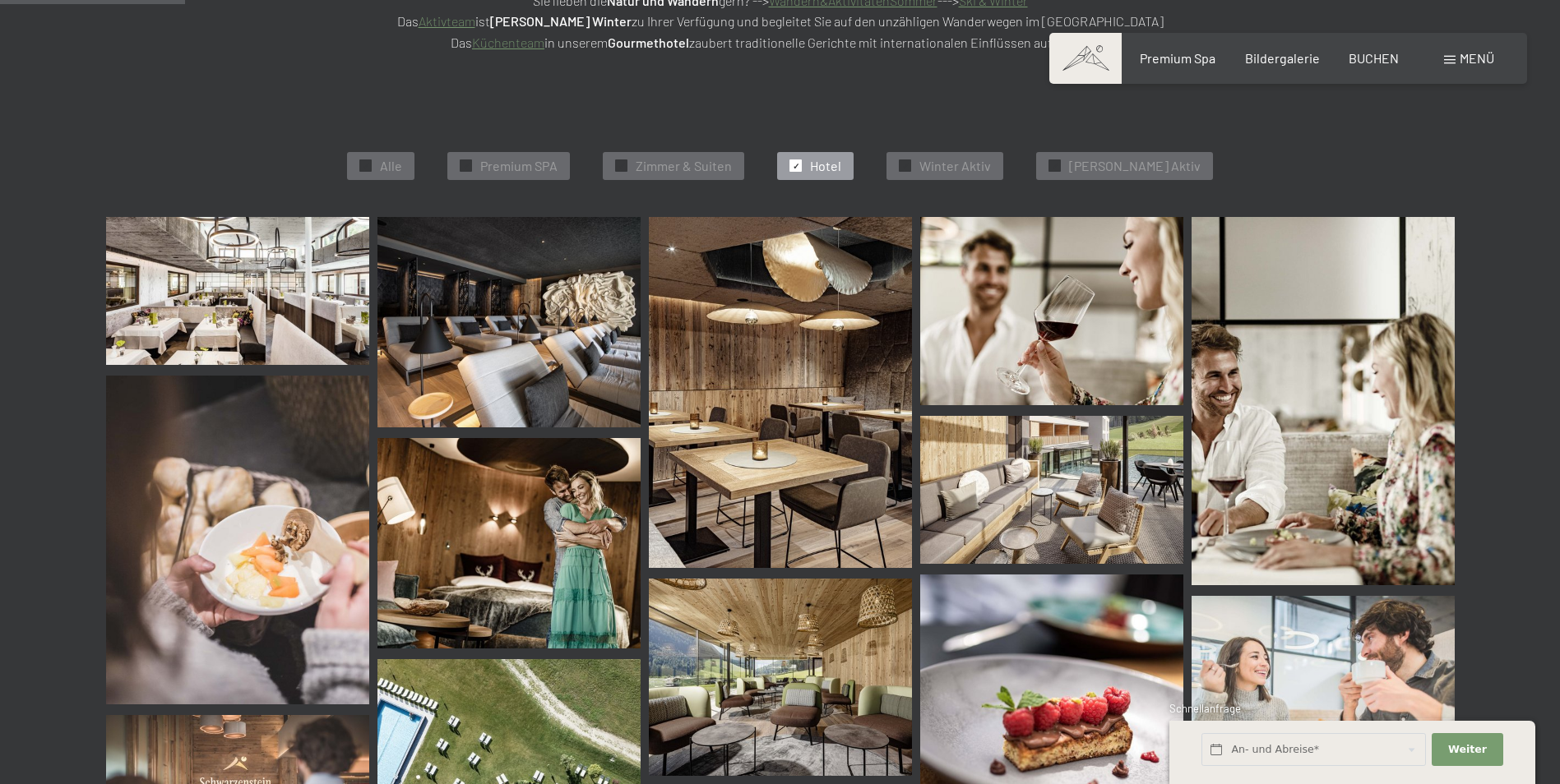
click at [301, 244] on img at bounding box center [238, 291] width 264 height 148
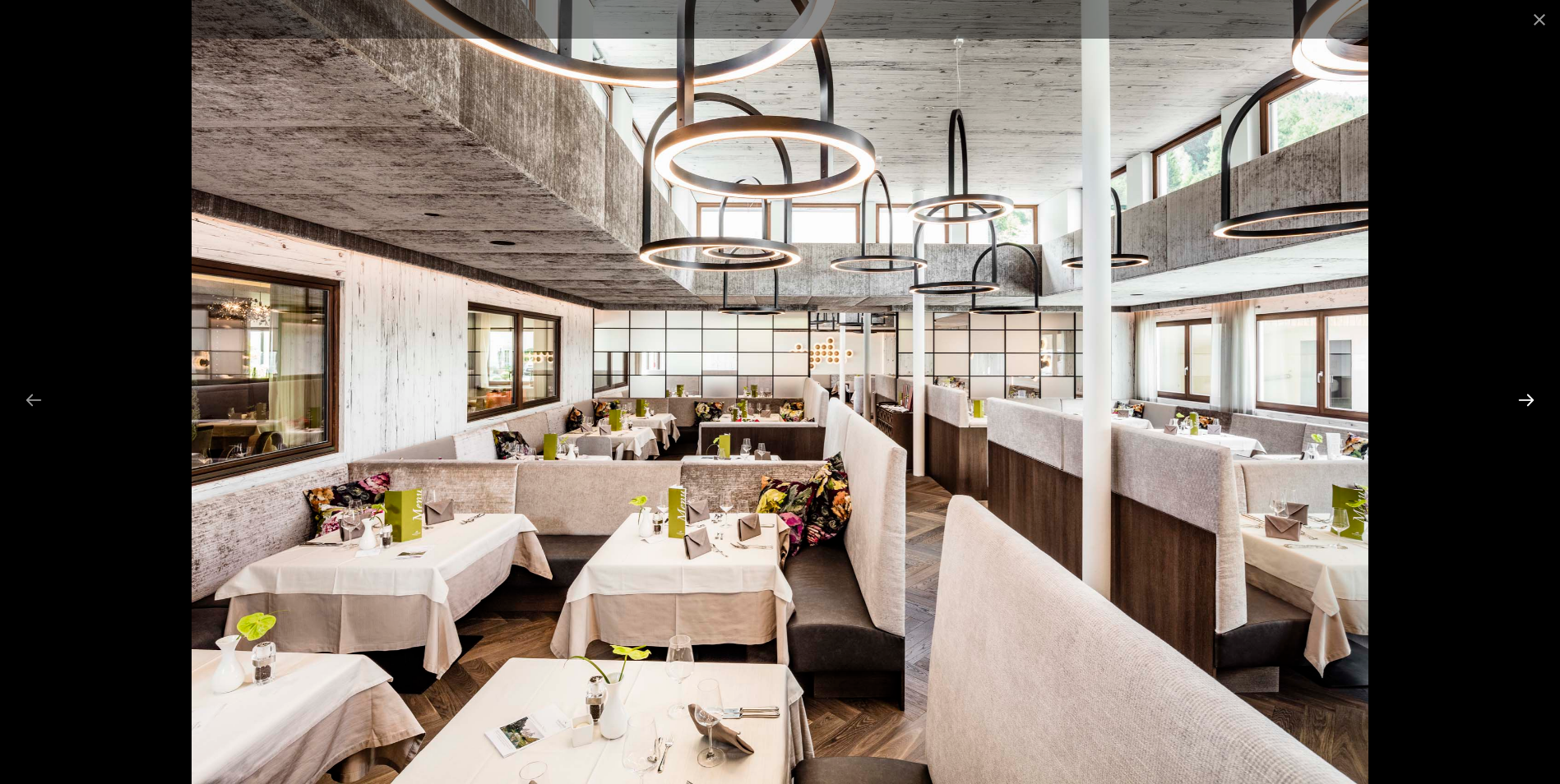
click at [1523, 398] on button "Next slide" at bounding box center [1526, 400] width 35 height 32
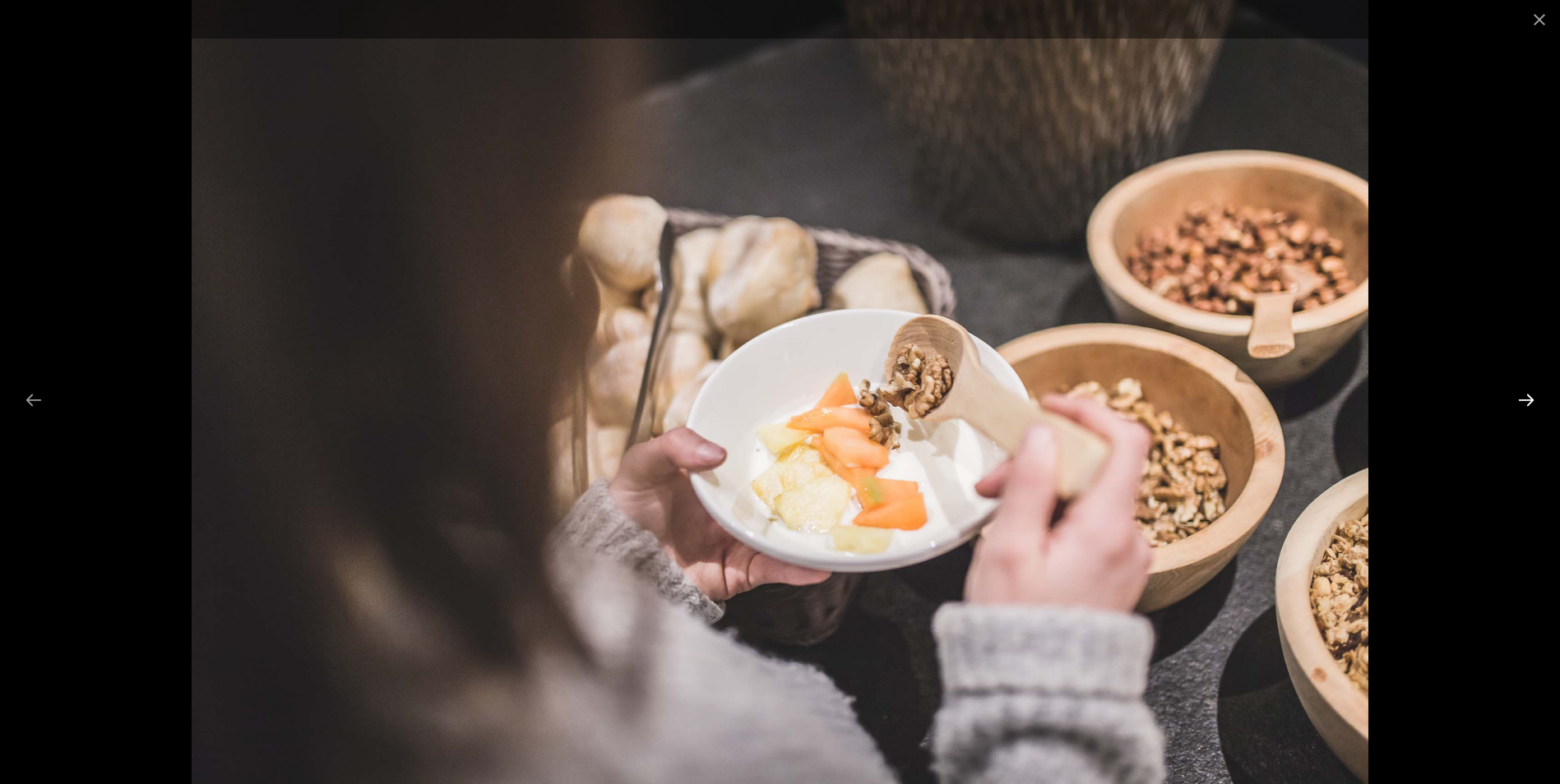
click at [1523, 398] on button "Next slide" at bounding box center [1526, 400] width 35 height 32
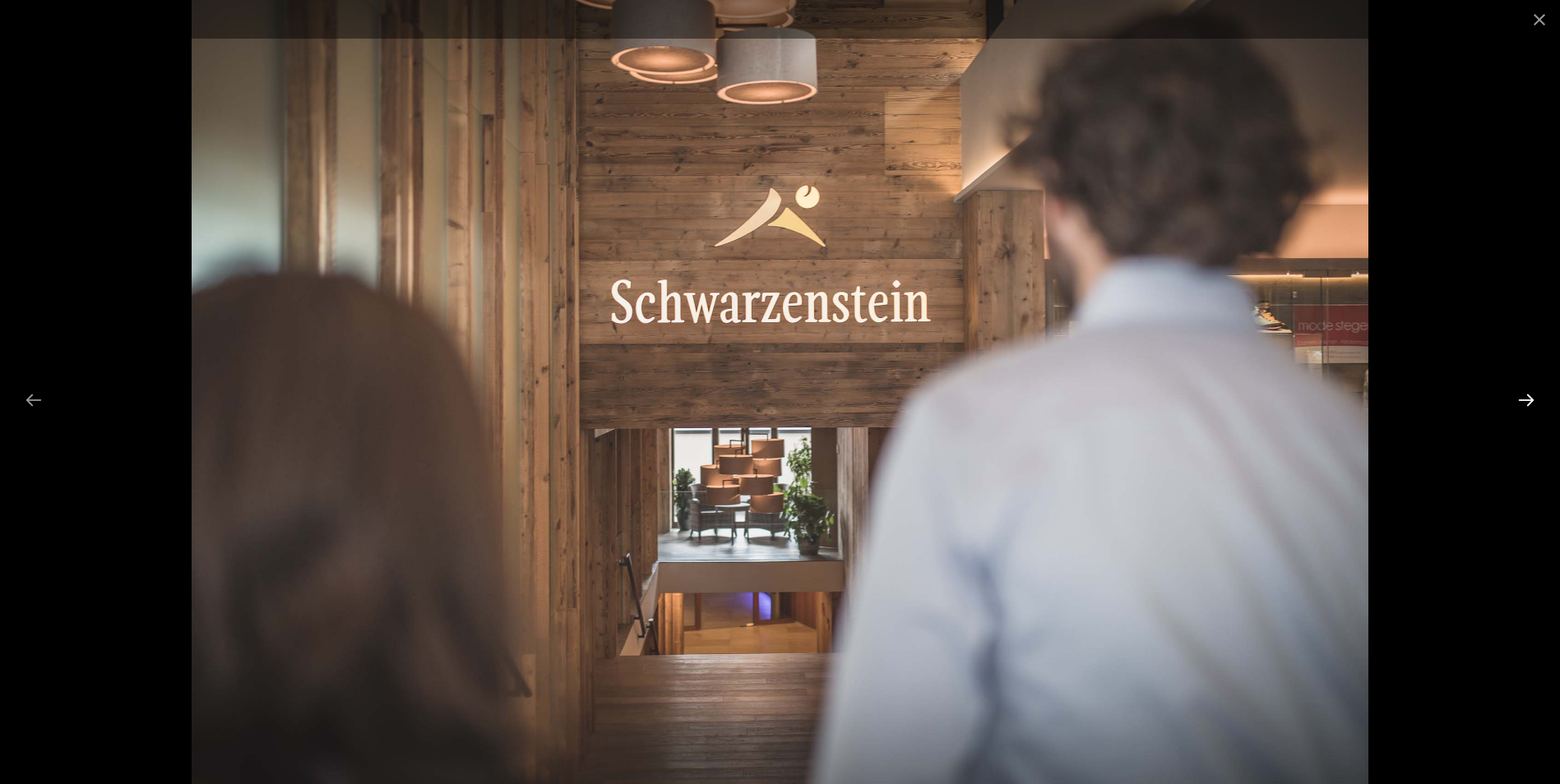
click at [1523, 398] on button "Next slide" at bounding box center [1526, 400] width 35 height 32
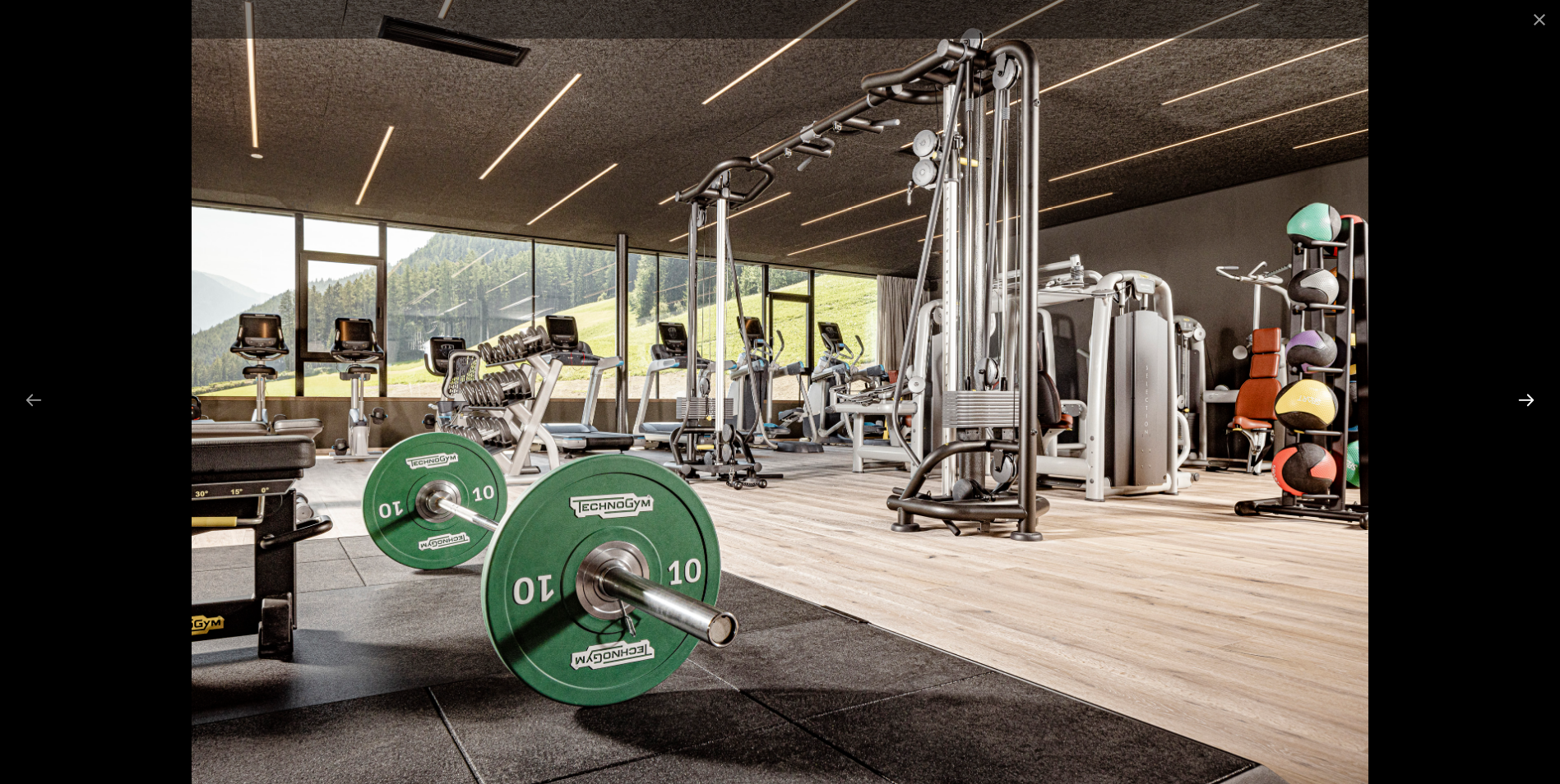
click at [1523, 398] on button "Next slide" at bounding box center [1526, 400] width 35 height 32
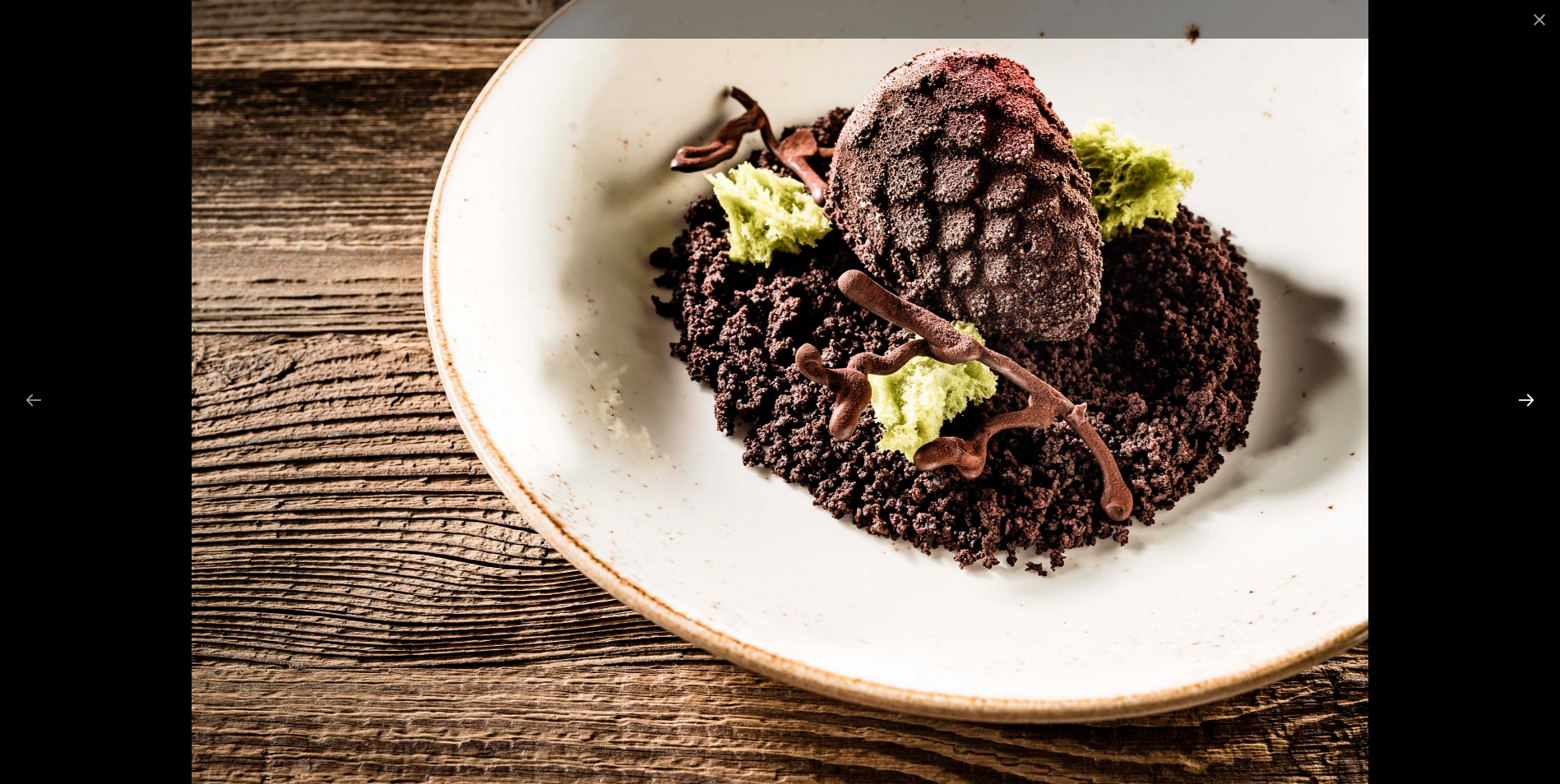
click at [1523, 398] on button "Next slide" at bounding box center [1526, 400] width 35 height 32
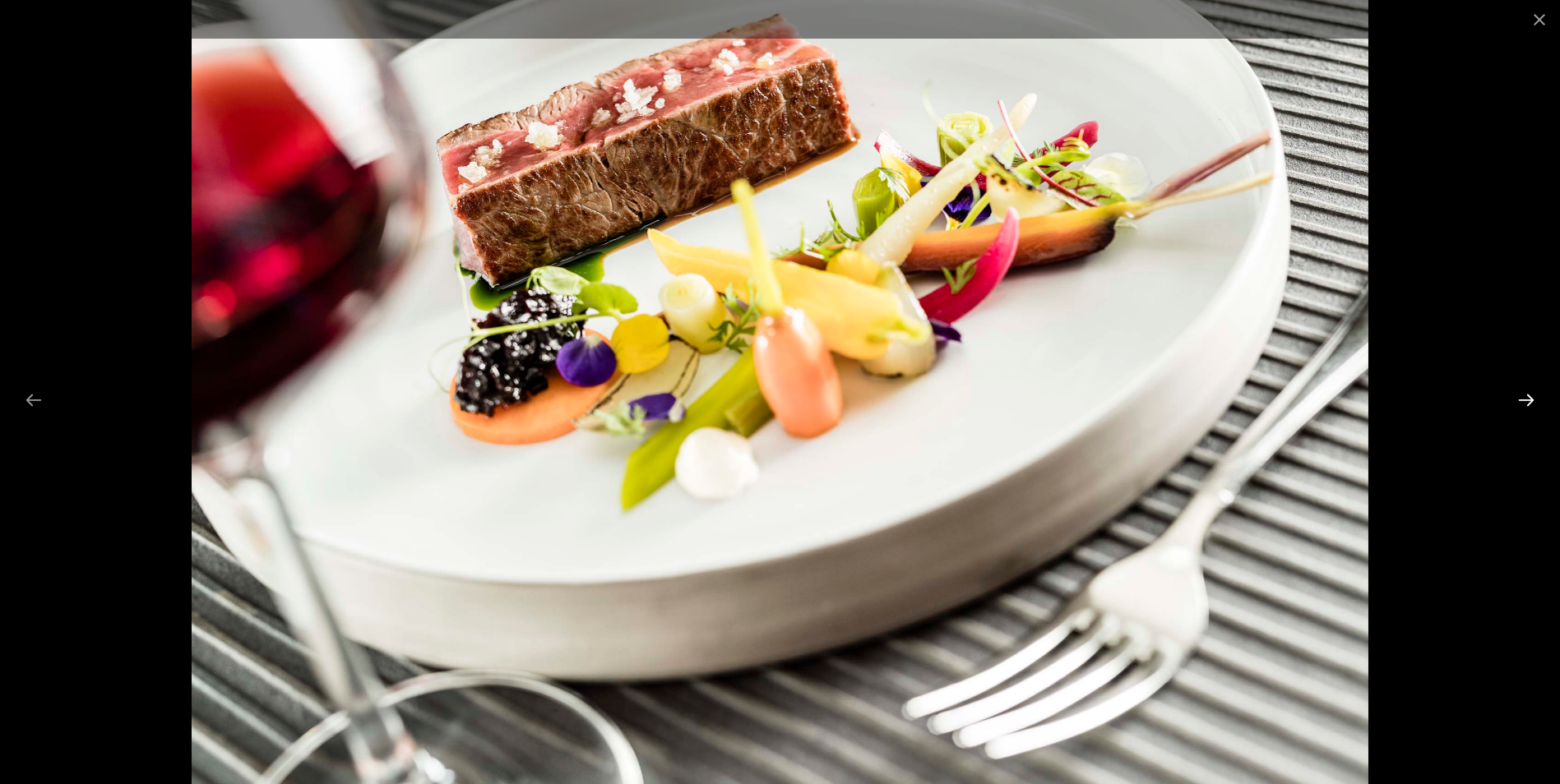
click at [1523, 398] on button "Next slide" at bounding box center [1526, 400] width 35 height 32
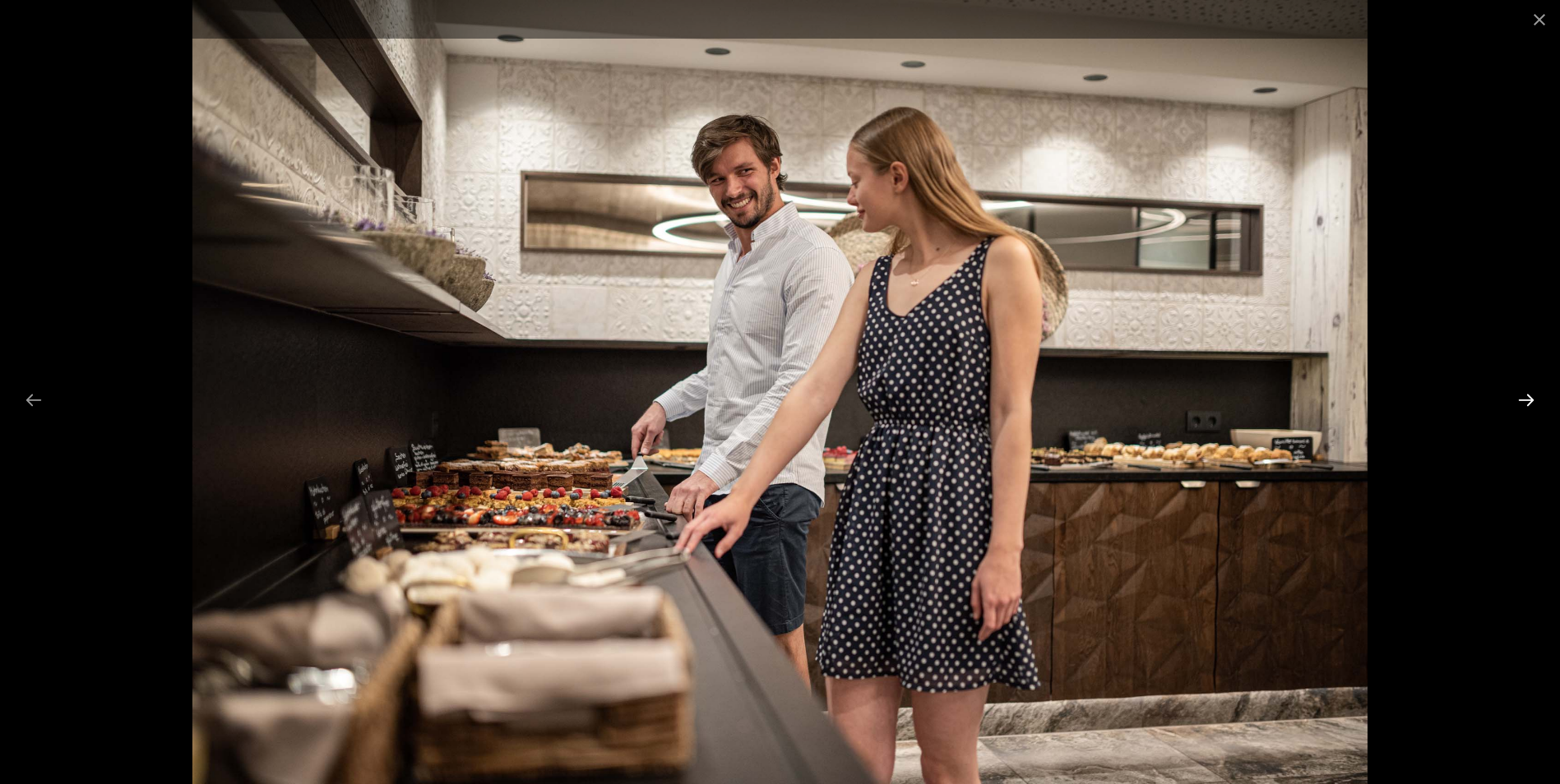
click at [1523, 398] on button "Next slide" at bounding box center [1526, 400] width 35 height 32
